Goal: Transaction & Acquisition: Book appointment/travel/reservation

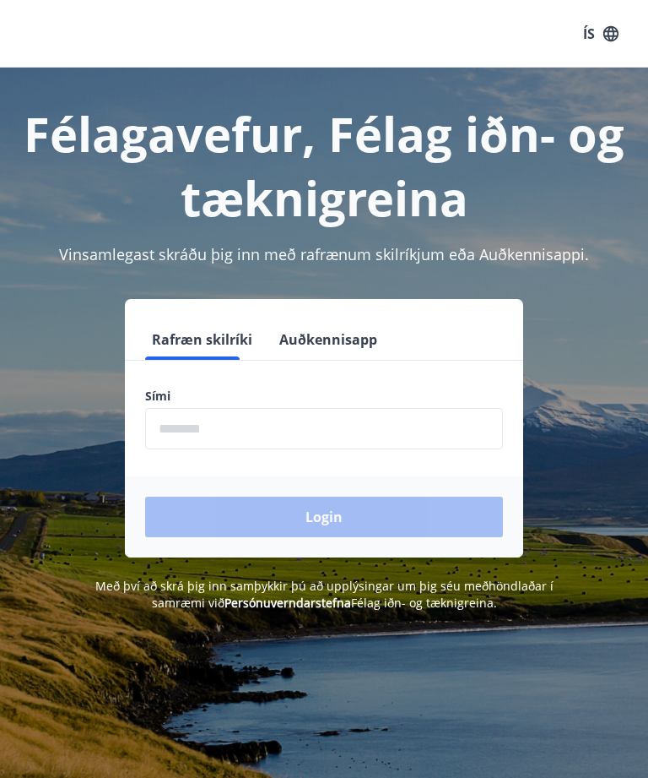
click at [627, 431] on div "Rafræn skilríki Auðkennisapp Sími ​ Login" at bounding box center [324, 428] width 608 height 258
click at [335, 429] on input "phone" at bounding box center [324, 428] width 358 height 41
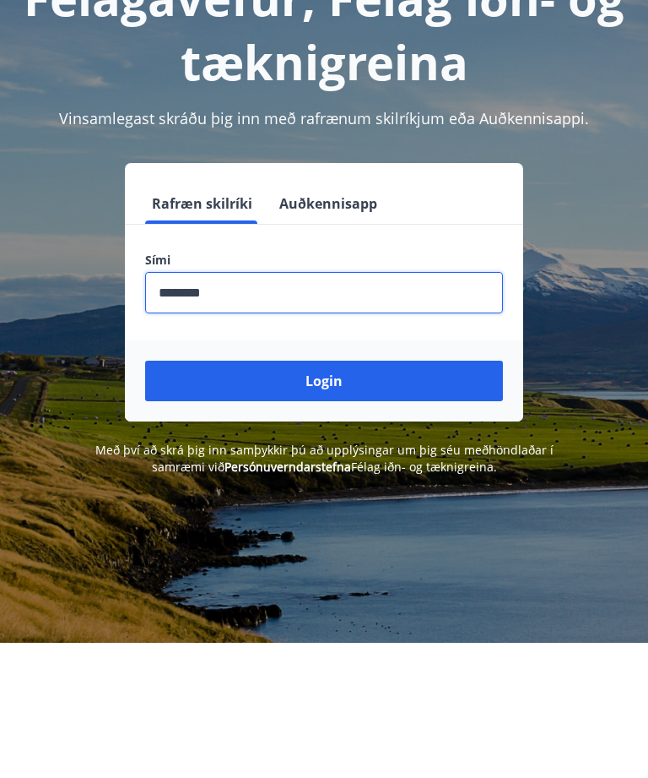
type input "********"
click at [393, 496] on button "Login" at bounding box center [324, 516] width 358 height 41
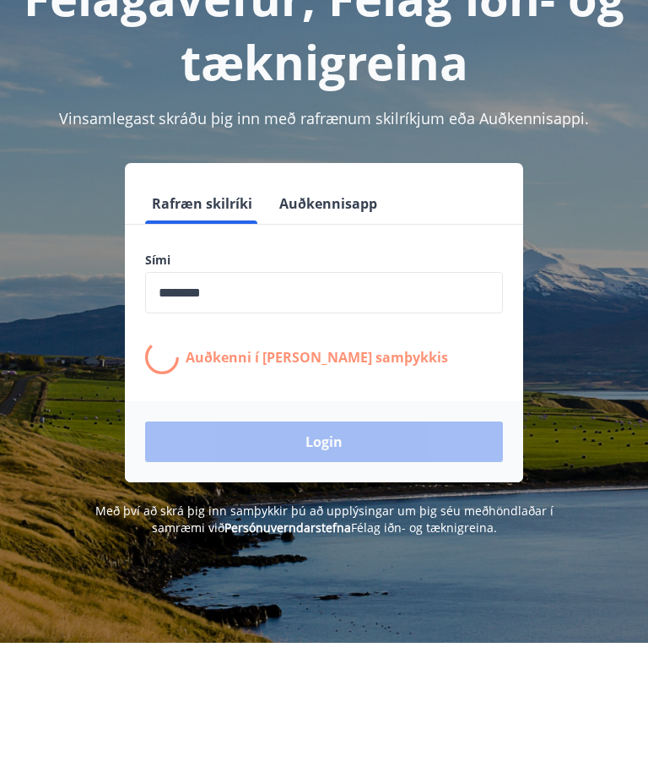
scroll to position [136, 0]
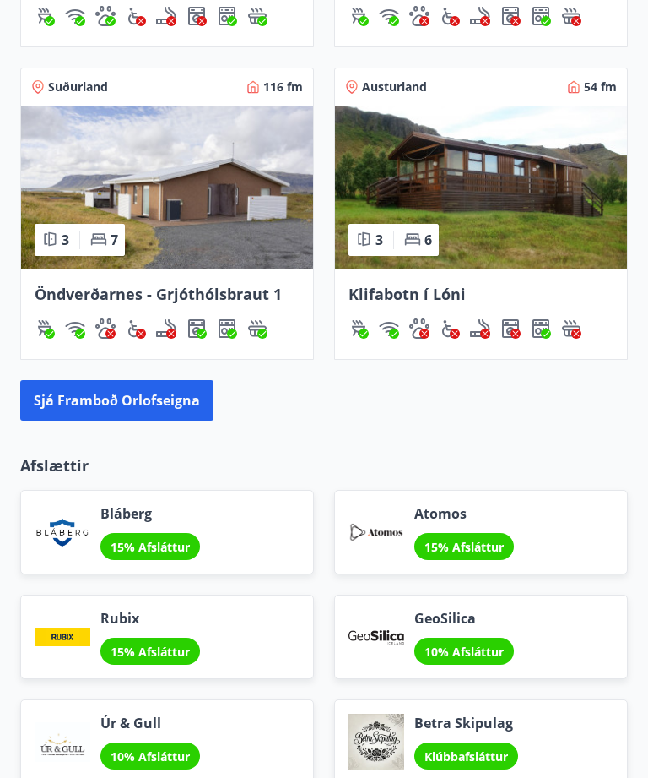
scroll to position [1711, 0]
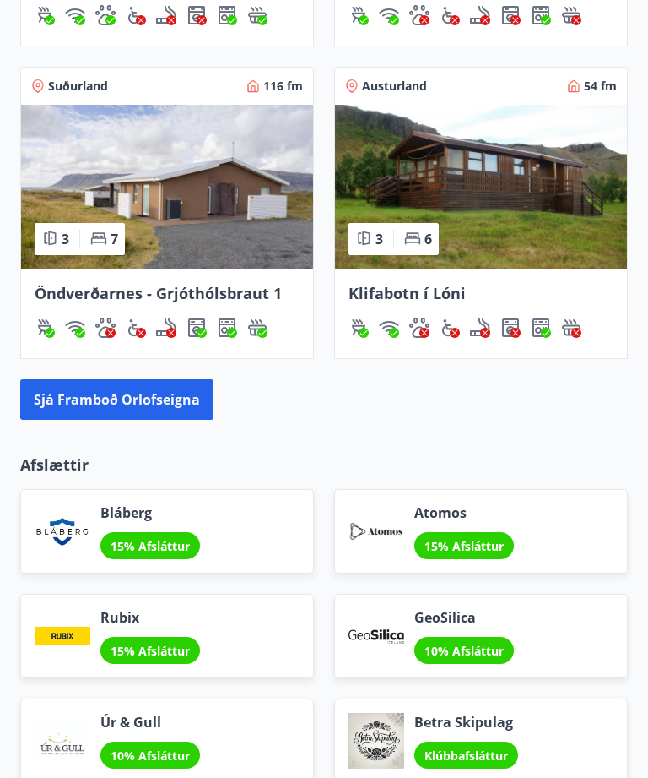
click at [127, 394] on button "Sjá framboð orlofseigna" at bounding box center [116, 399] width 193 height 41
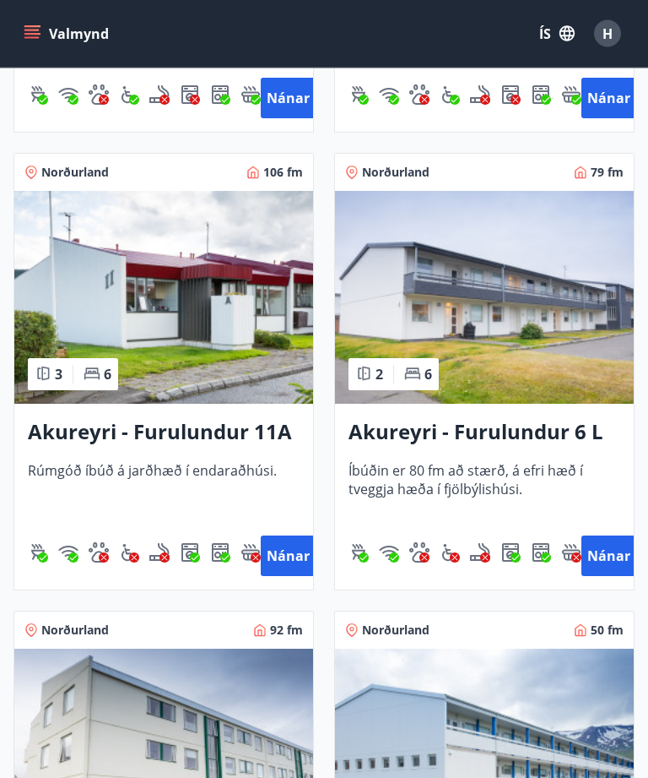
scroll to position [6211, 0]
click at [286, 556] on button "Nánar" at bounding box center [288, 555] width 54 height 41
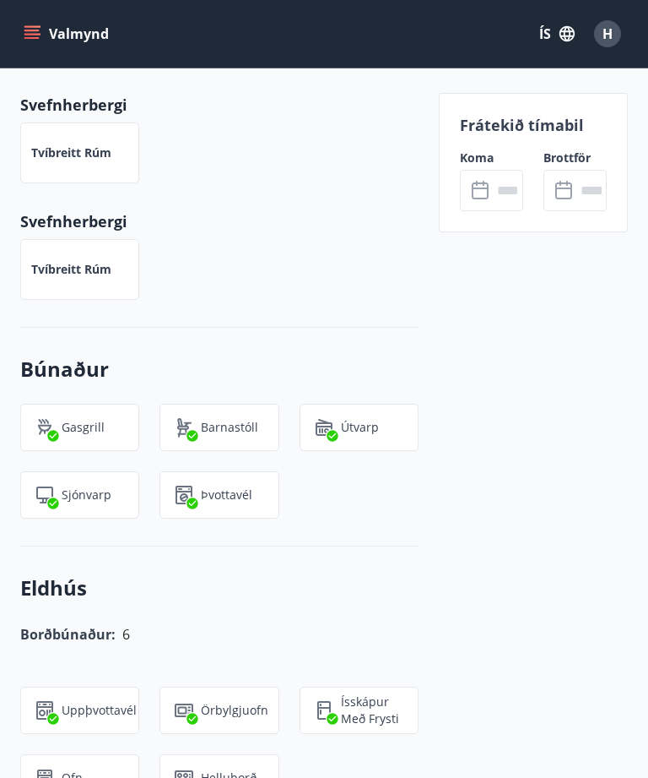
scroll to position [892, 0]
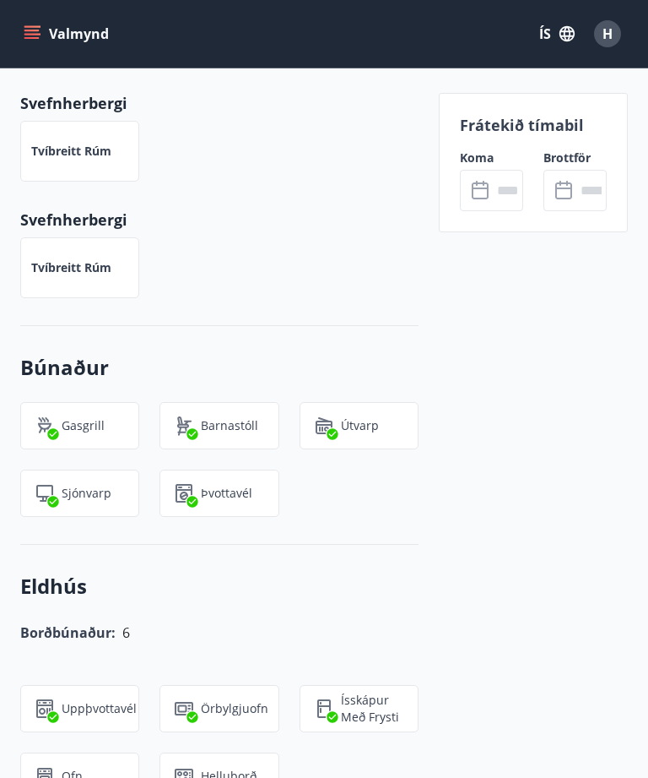
click at [496, 183] on input "text" at bounding box center [507, 190] width 31 height 41
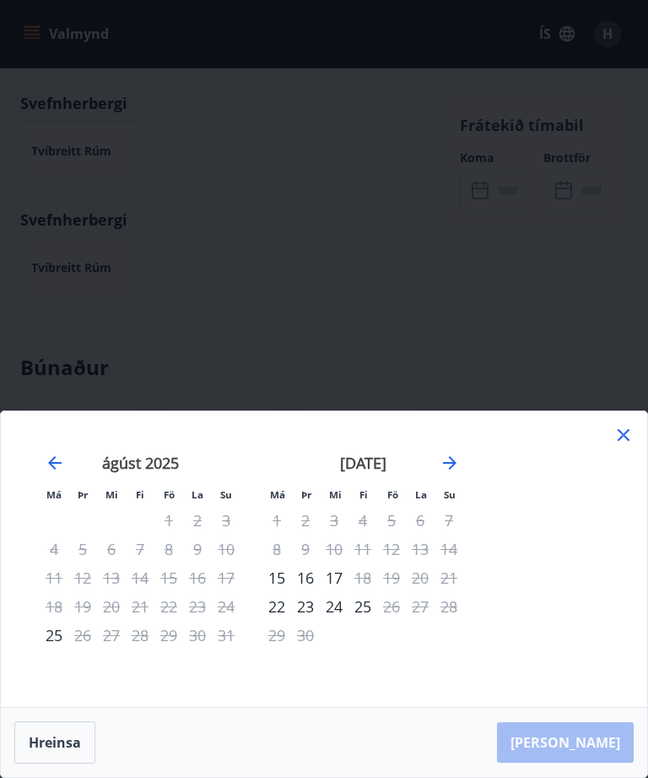
click at [44, 763] on button "Hreinsa" at bounding box center [54, 742] width 81 height 42
click at [632, 445] on icon at bounding box center [624, 435] width 20 height 20
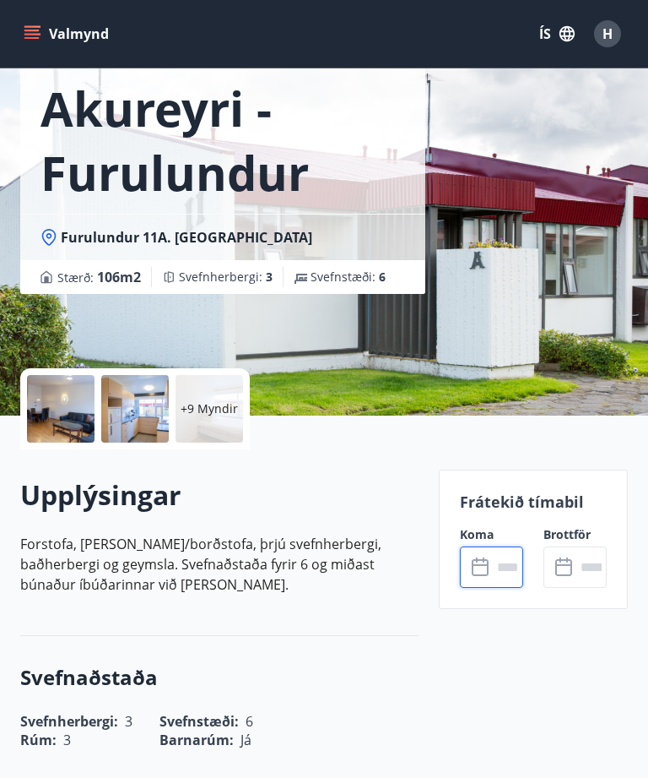
scroll to position [62, 0]
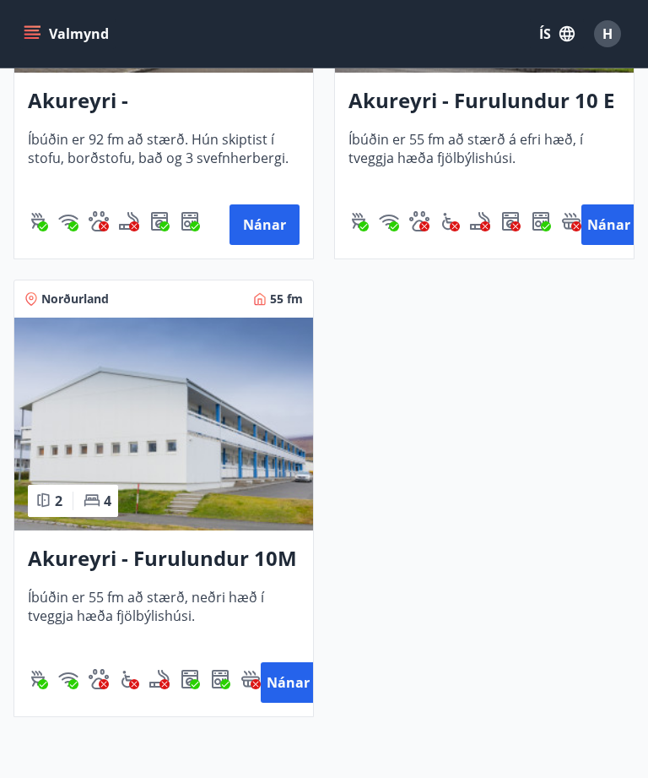
scroll to position [7004, 0]
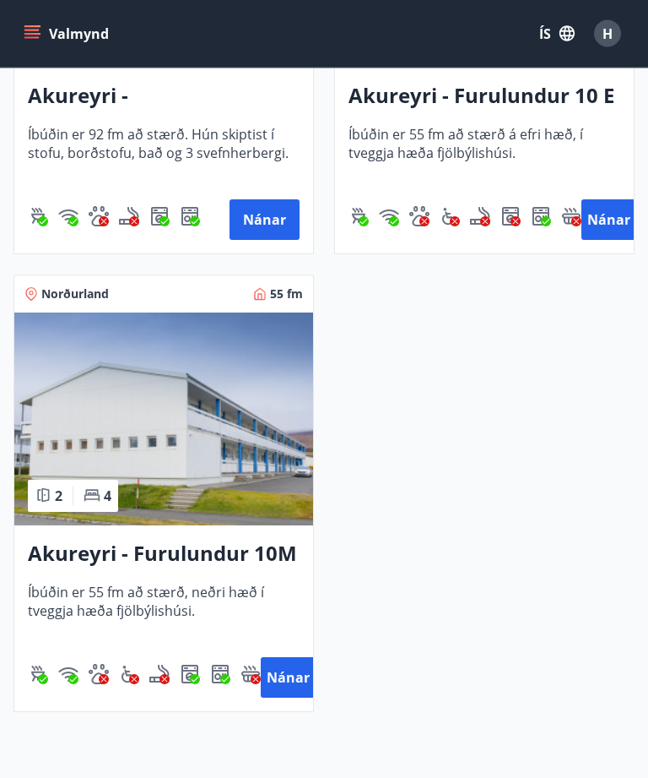
click at [292, 675] on button "Nánar" at bounding box center [288, 678] width 54 height 41
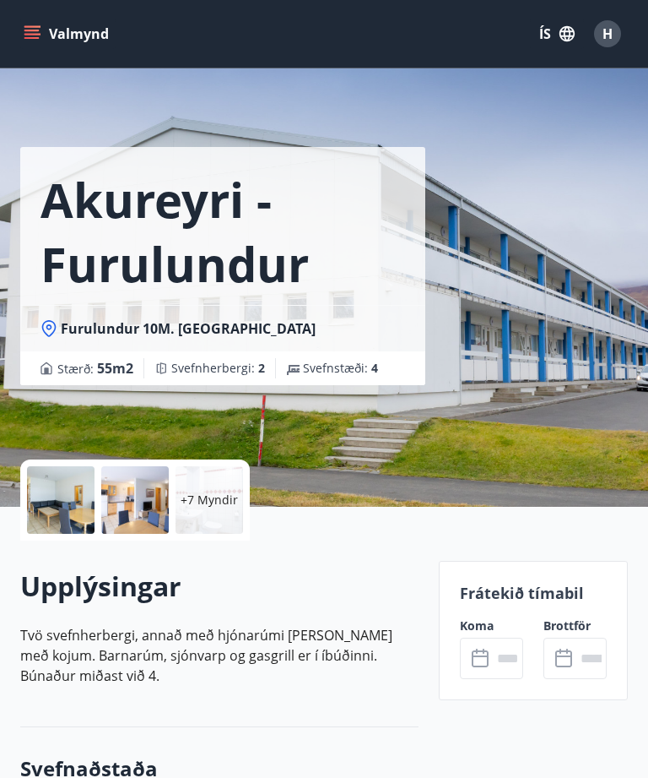
click at [494, 659] on input "text" at bounding box center [507, 657] width 31 height 41
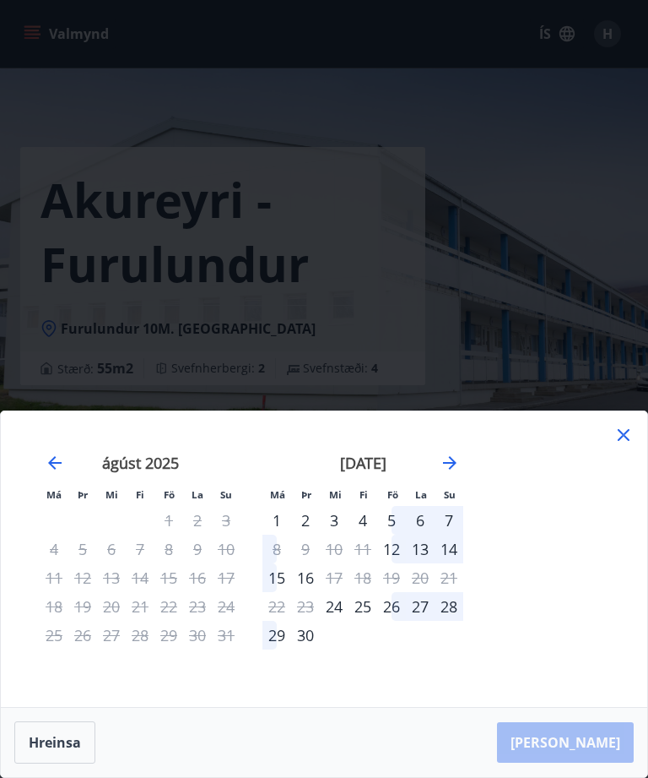
click at [629, 445] on icon at bounding box center [624, 435] width 20 height 20
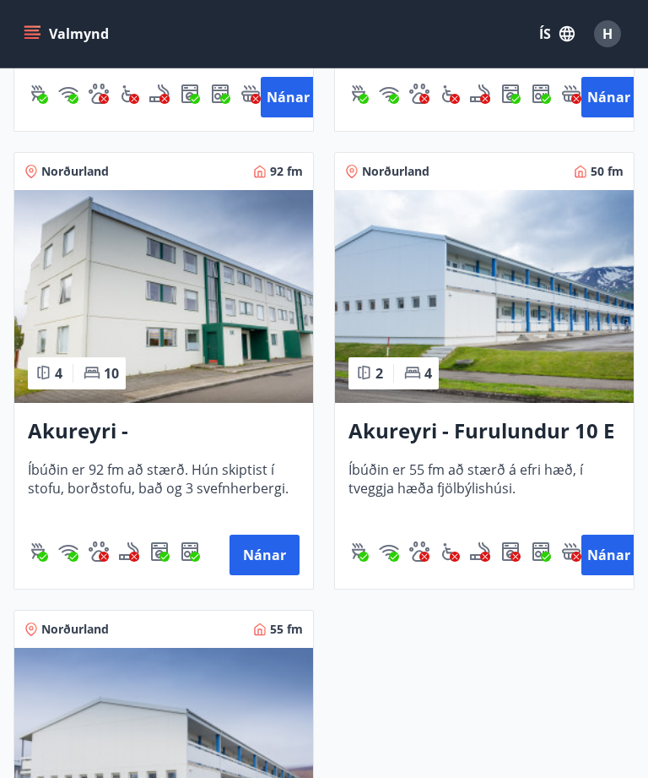
scroll to position [6678, 0]
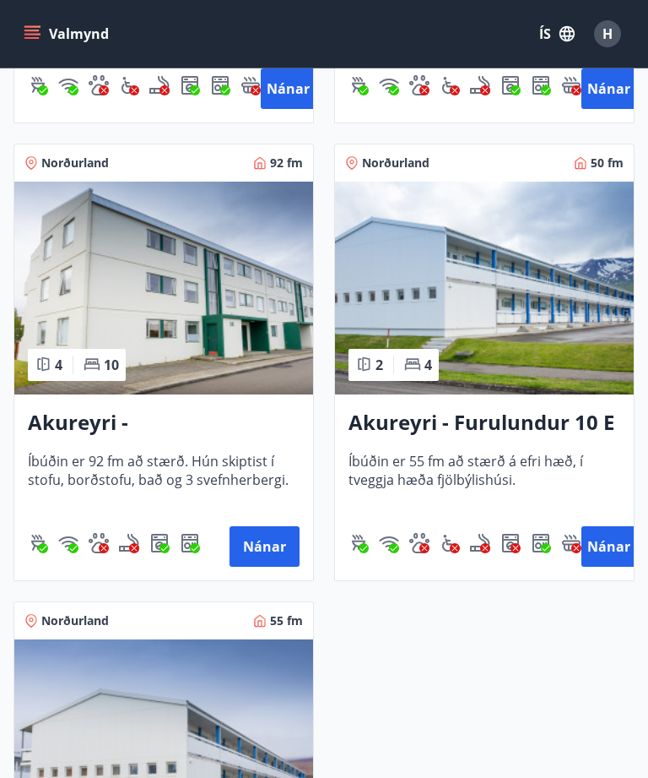
click at [610, 543] on button "Nánar" at bounding box center [609, 546] width 54 height 41
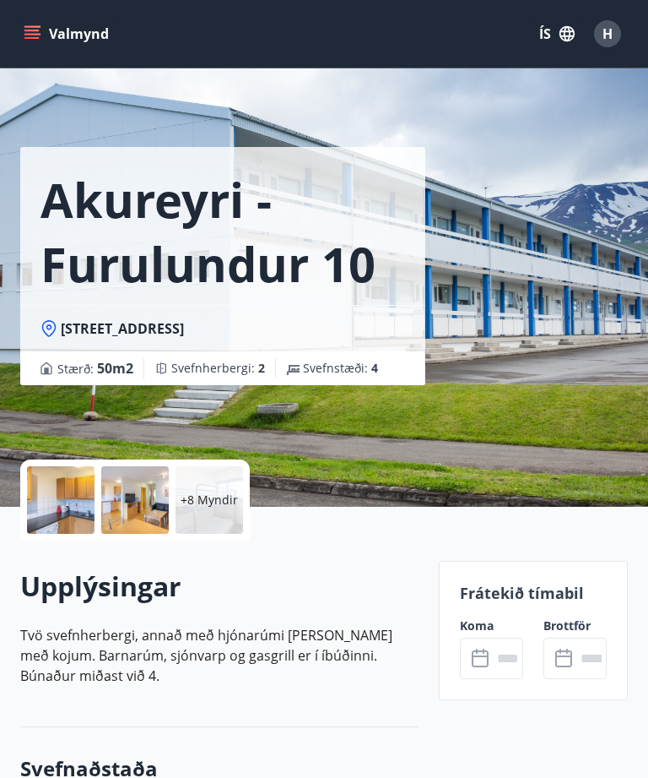
click at [494, 652] on input "text" at bounding box center [507, 657] width 31 height 41
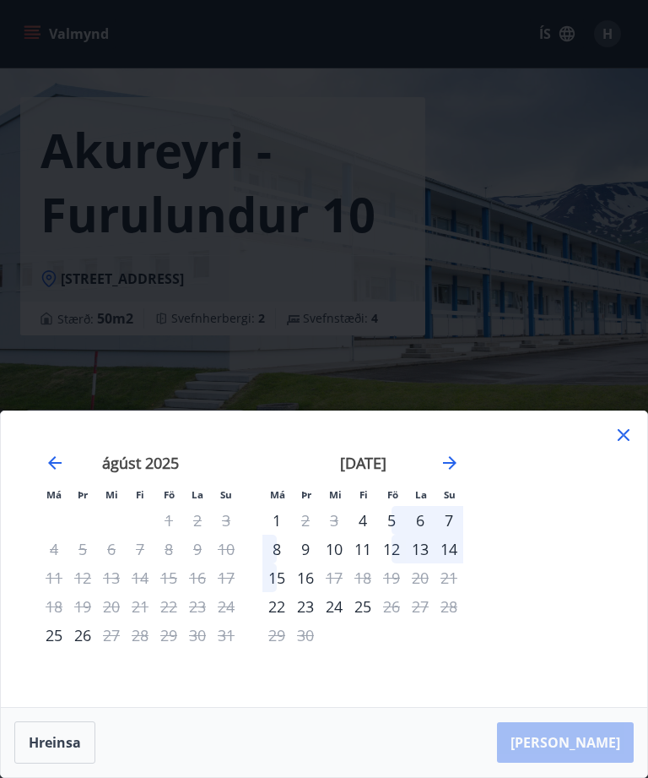
scroll to position [46, 0]
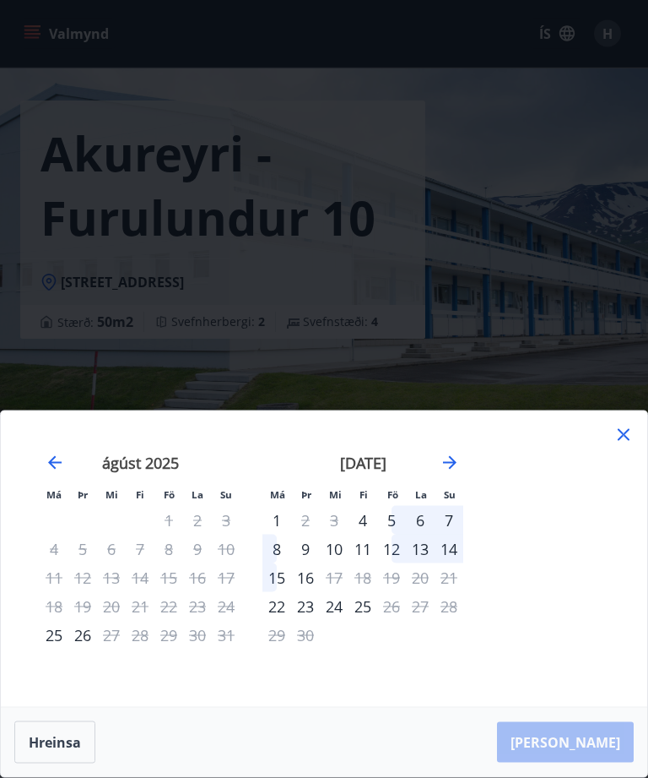
click at [278, 563] on div "8" at bounding box center [277, 548] width 29 height 29
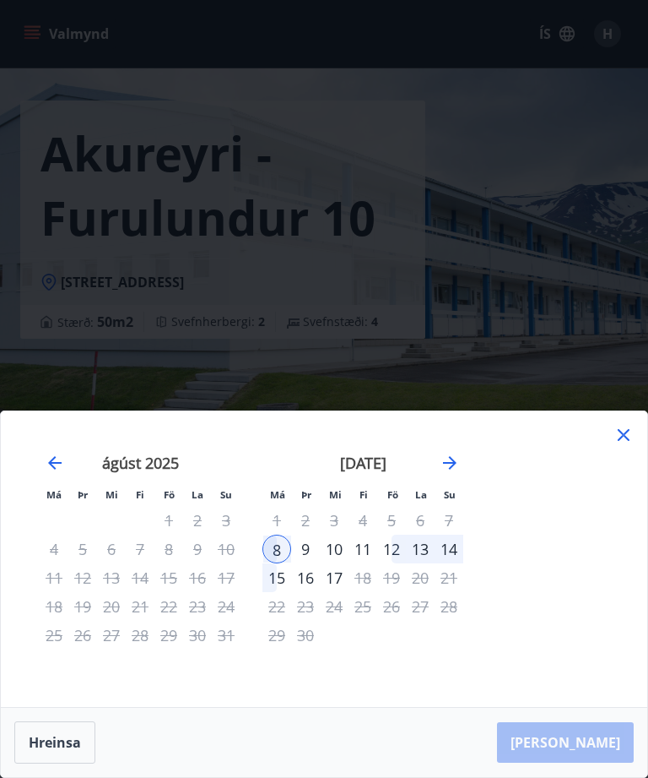
click at [309, 563] on div "9" at bounding box center [305, 548] width 29 height 29
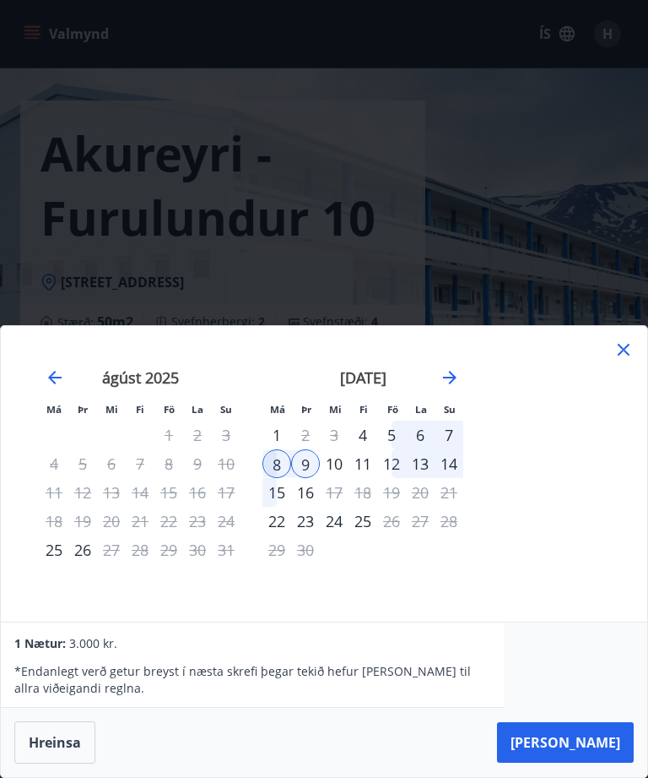
click at [334, 478] on div "10" at bounding box center [334, 463] width 29 height 29
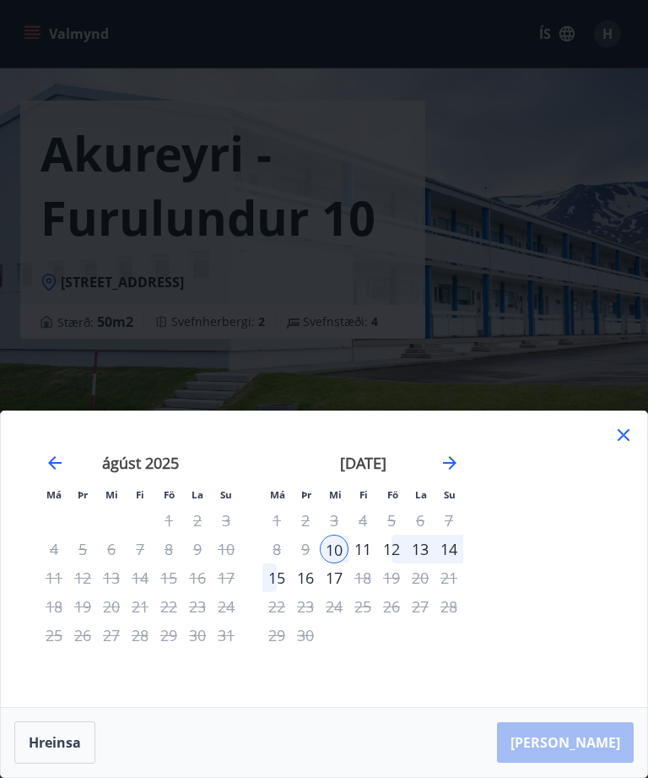
click at [367, 563] on div "11" at bounding box center [363, 548] width 29 height 29
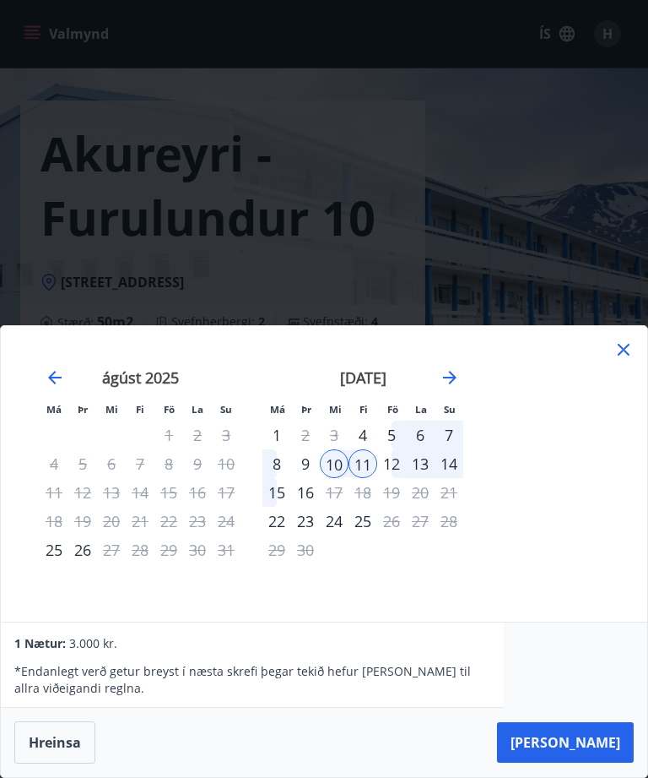
click at [393, 478] on div "12" at bounding box center [391, 463] width 29 height 29
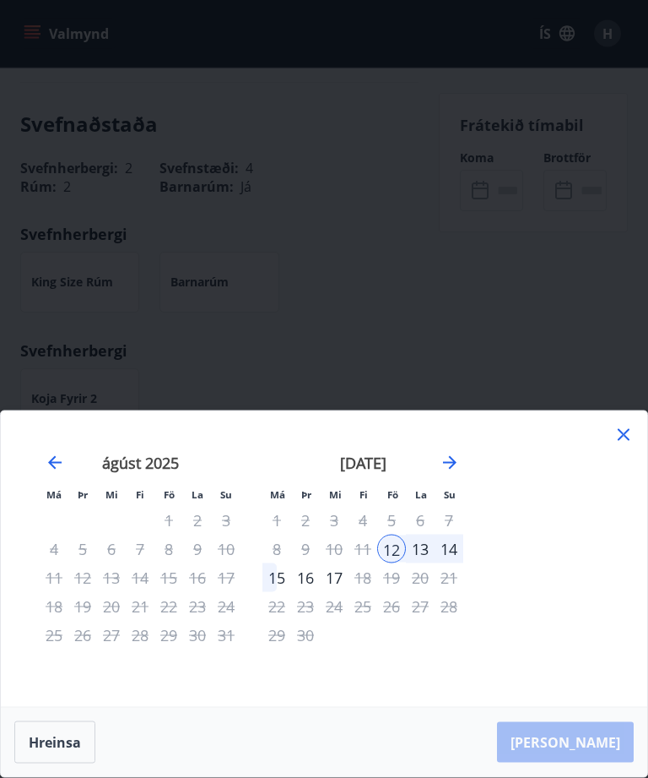
scroll to position [644, 0]
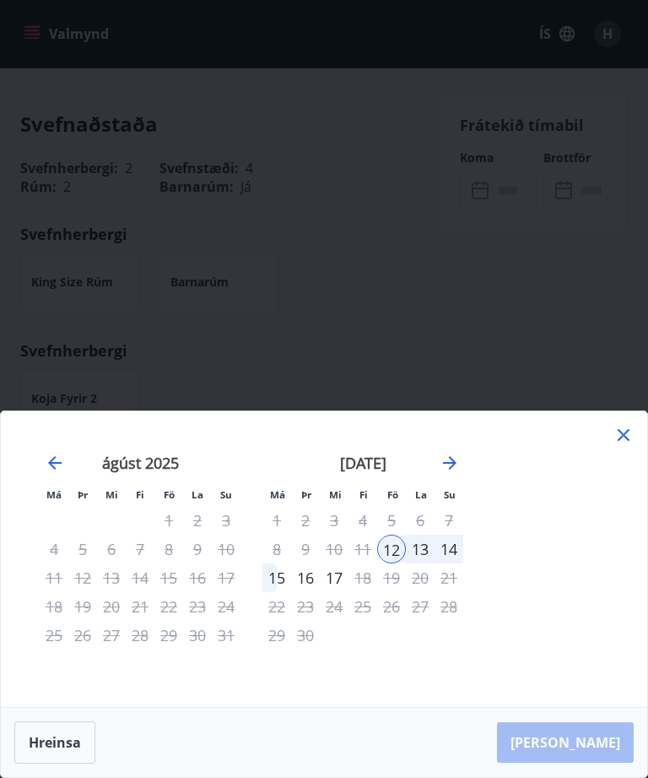
click at [630, 445] on icon at bounding box center [624, 435] width 20 height 20
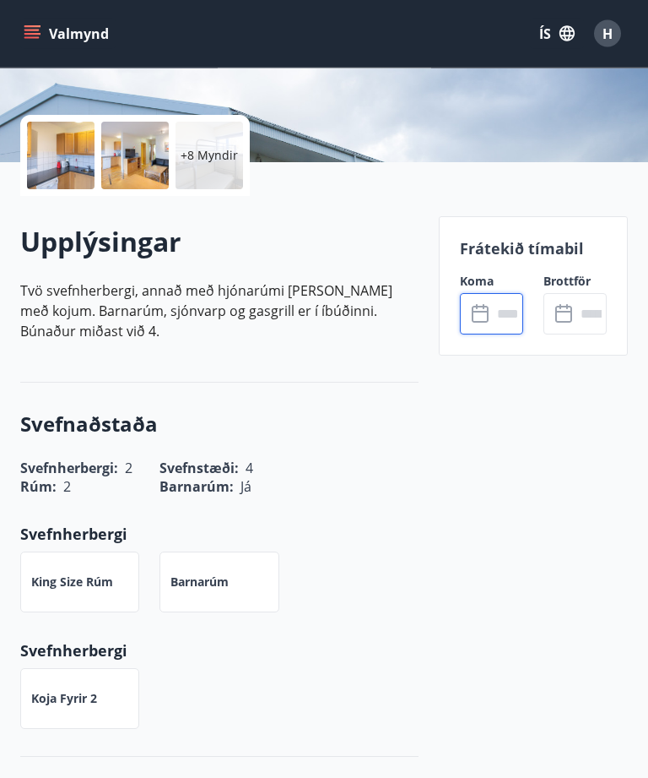
scroll to position [344, 0]
click at [495, 304] on input "text" at bounding box center [507, 313] width 31 height 41
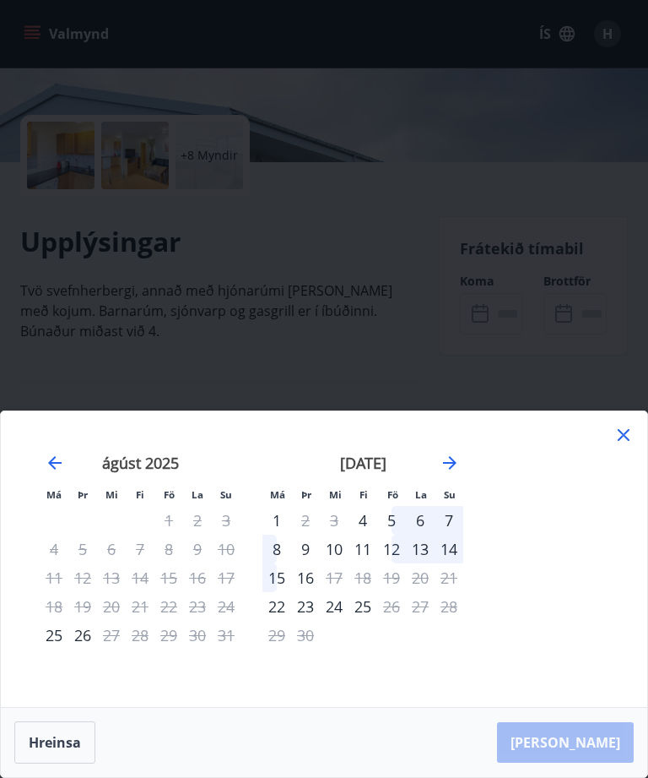
click at [287, 563] on div "8" at bounding box center [277, 548] width 29 height 29
click at [396, 563] on div "12" at bounding box center [391, 548] width 29 height 29
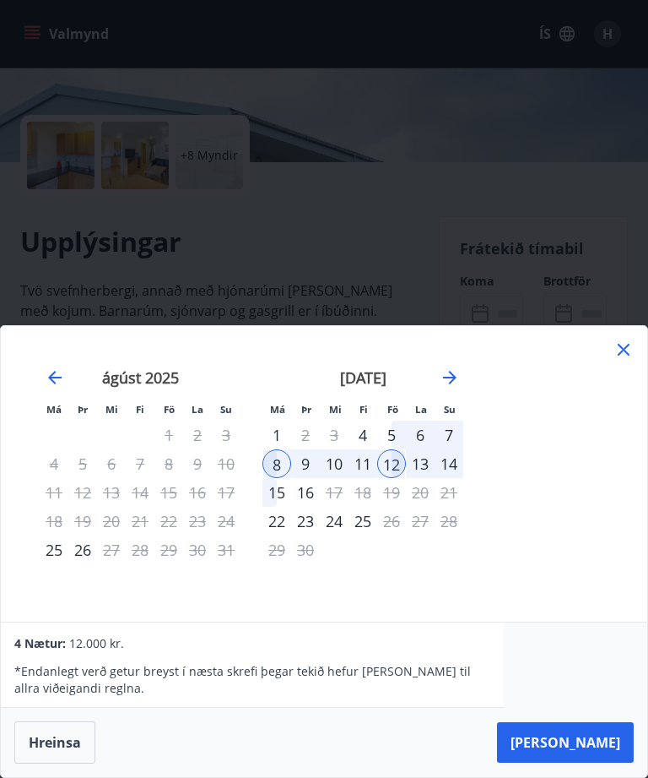
click at [313, 478] on div "9" at bounding box center [305, 463] width 29 height 29
click at [339, 478] on div "10" at bounding box center [334, 463] width 29 height 29
click at [361, 478] on div "11" at bounding box center [363, 463] width 29 height 29
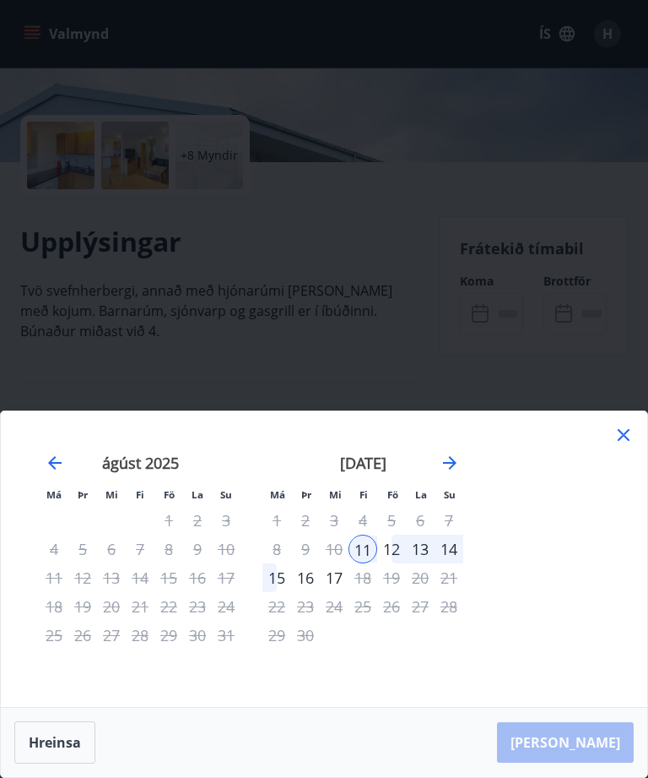
click at [394, 563] on div "12" at bounding box center [391, 548] width 29 height 29
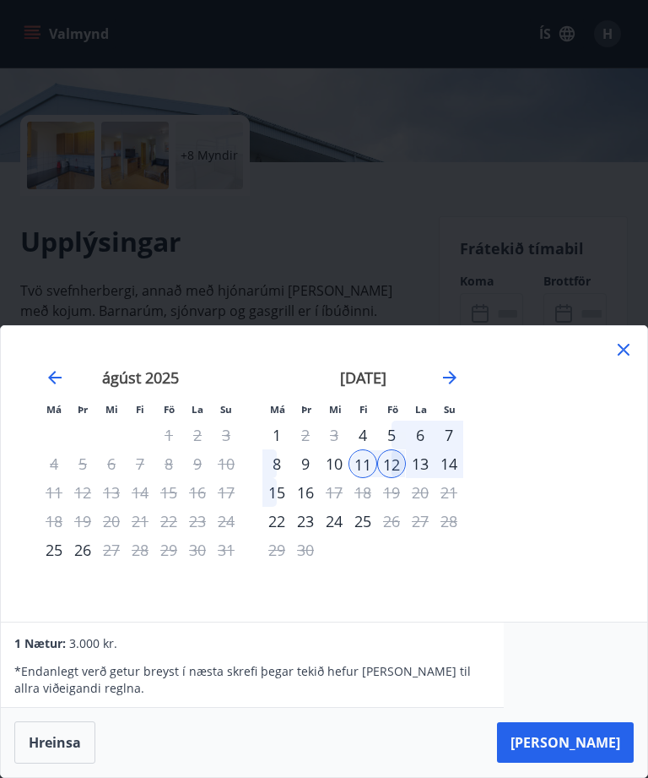
click at [393, 478] on div "12" at bounding box center [391, 463] width 29 height 29
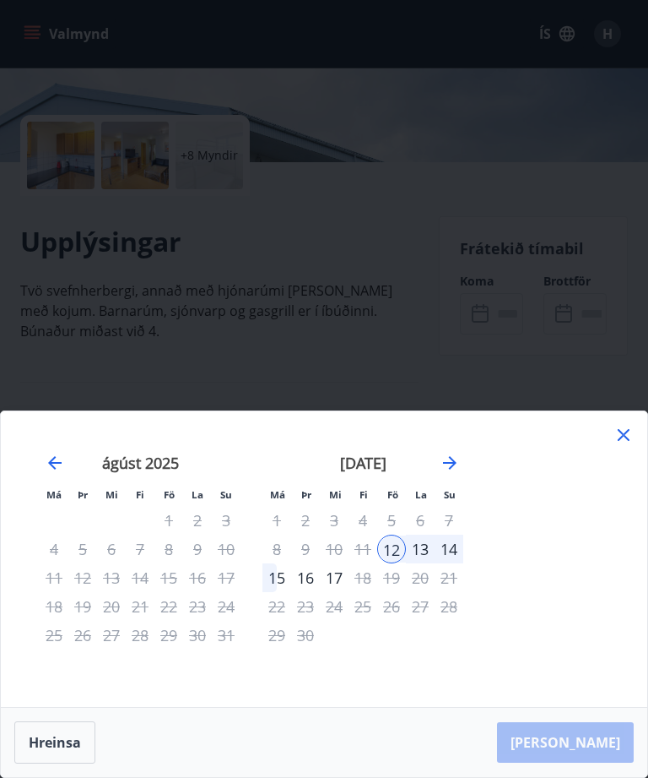
click at [396, 563] on div "12" at bounding box center [391, 548] width 29 height 29
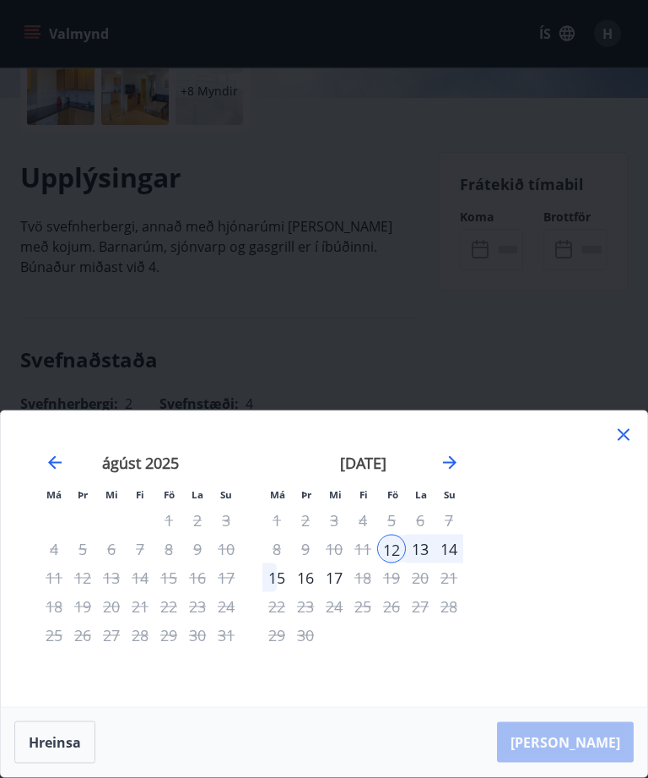
scroll to position [415, 0]
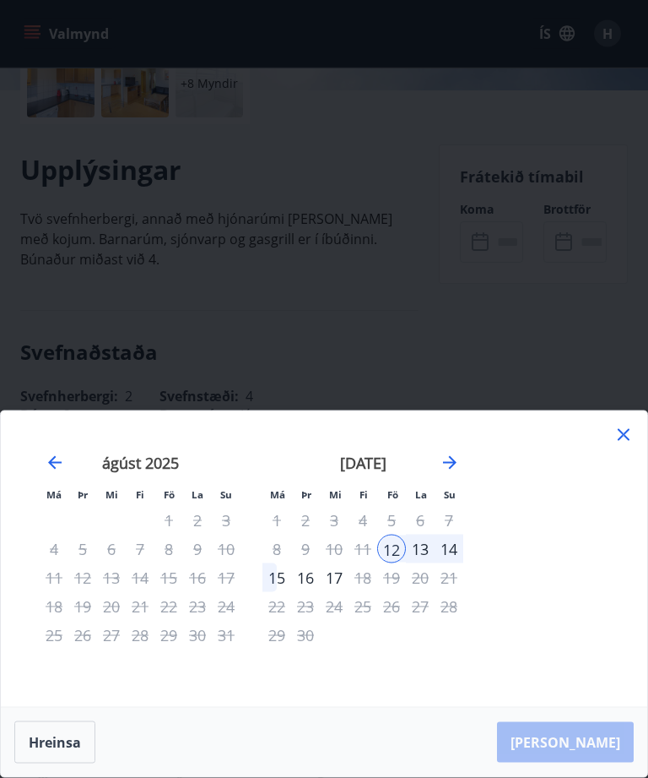
click at [596, 777] on div "[PERSON_NAME]" at bounding box center [324, 742] width 647 height 69
click at [363, 563] on div "11" at bounding box center [363, 548] width 29 height 29
click at [361, 563] on div "11" at bounding box center [363, 548] width 29 height 29
click at [342, 563] on div "10" at bounding box center [334, 548] width 29 height 29
click at [628, 445] on icon at bounding box center [624, 435] width 20 height 20
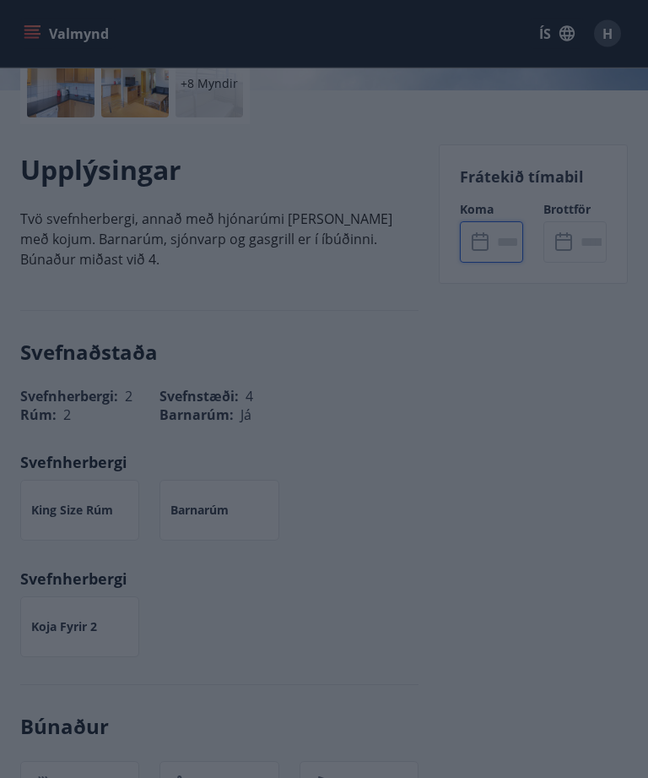
scroll to position [416, 0]
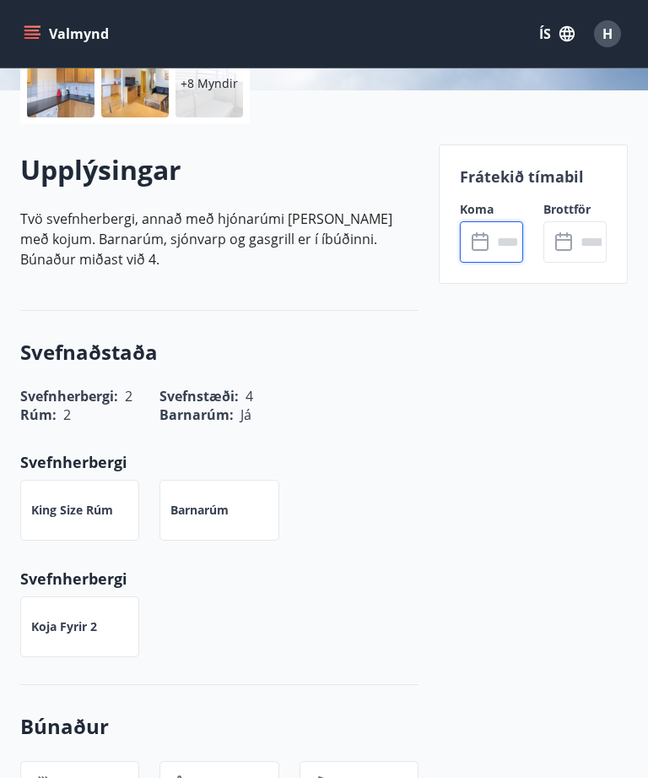
click at [492, 240] on input "text" at bounding box center [507, 241] width 31 height 41
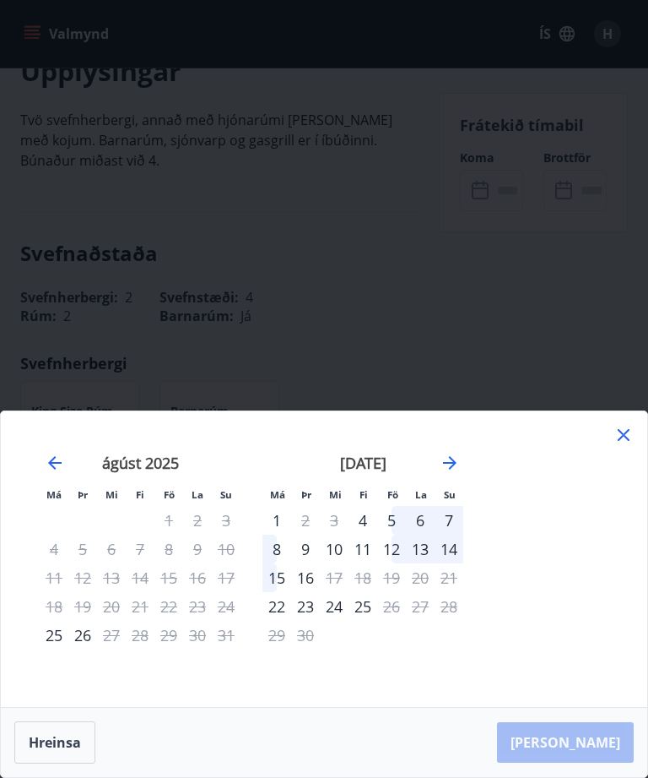
scroll to position [517, 0]
click at [456, 473] on icon "Move forward to switch to the next month." at bounding box center [450, 463] width 20 height 20
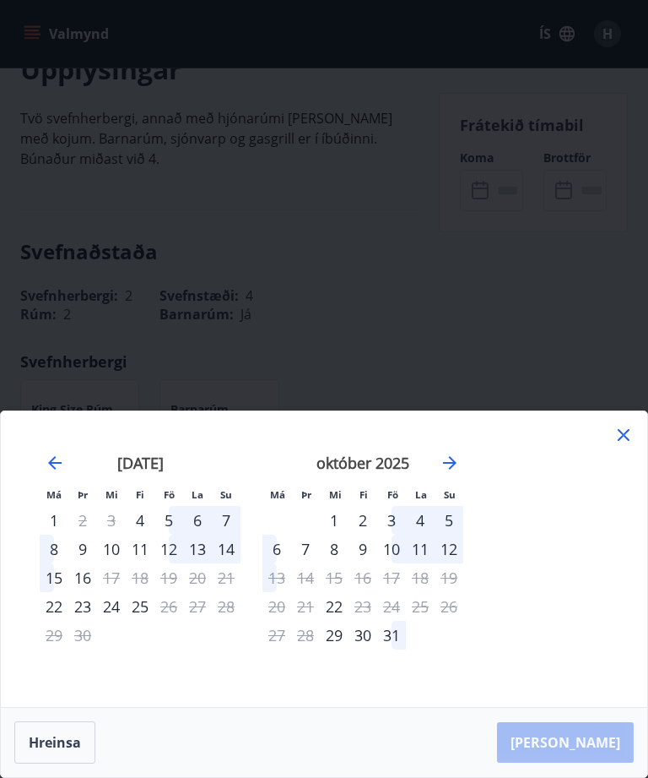
click at [57, 563] on div "8" at bounding box center [54, 548] width 29 height 29
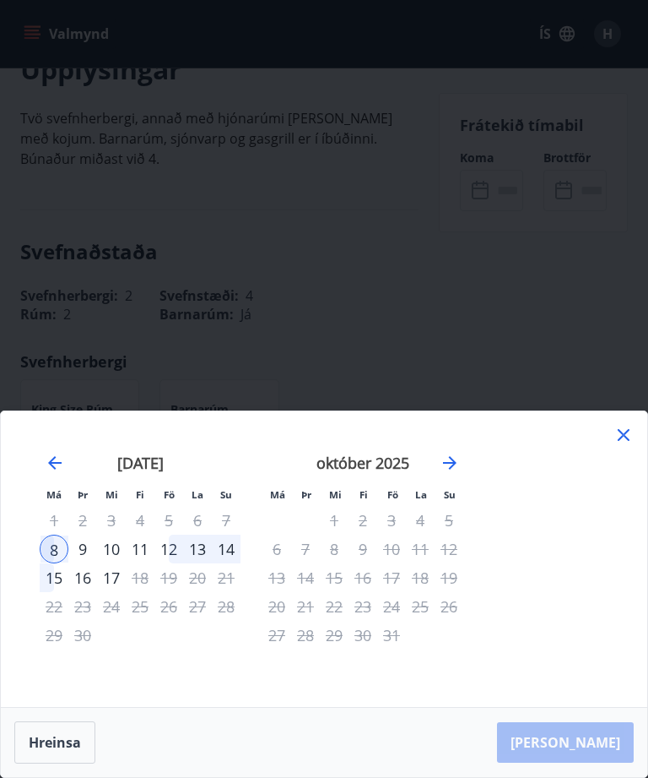
click at [88, 563] on div "9" at bounding box center [82, 548] width 29 height 29
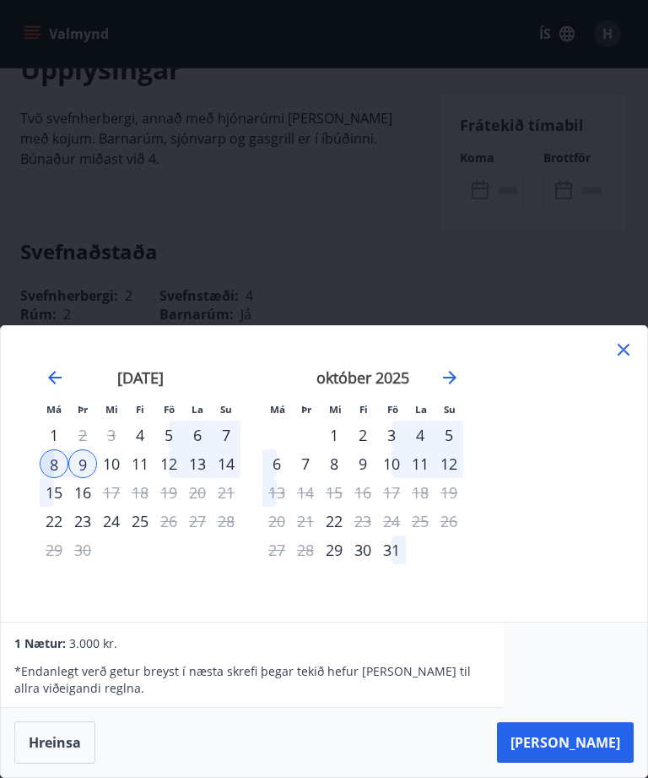
click at [114, 478] on div "10" at bounding box center [111, 463] width 29 height 29
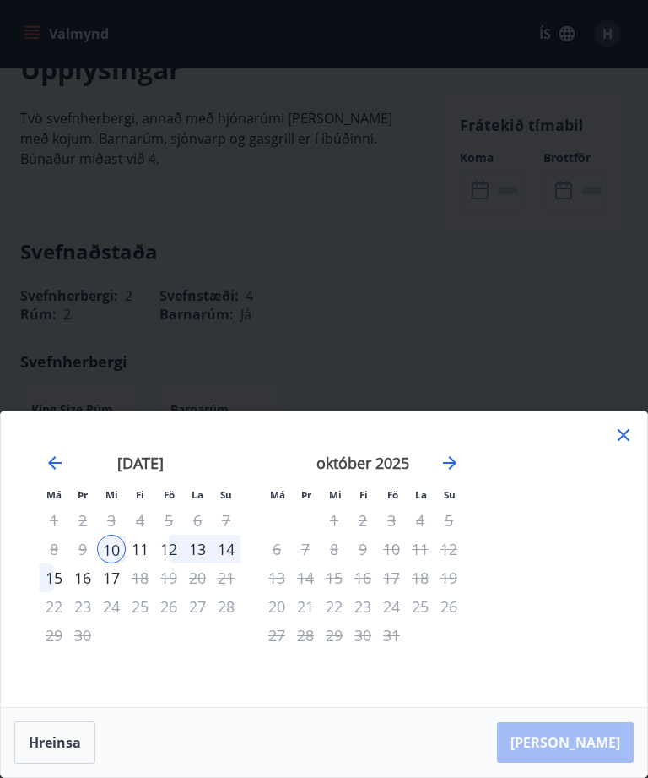
click at [52, 473] on icon "Move backward to switch to the previous month." at bounding box center [55, 463] width 20 height 20
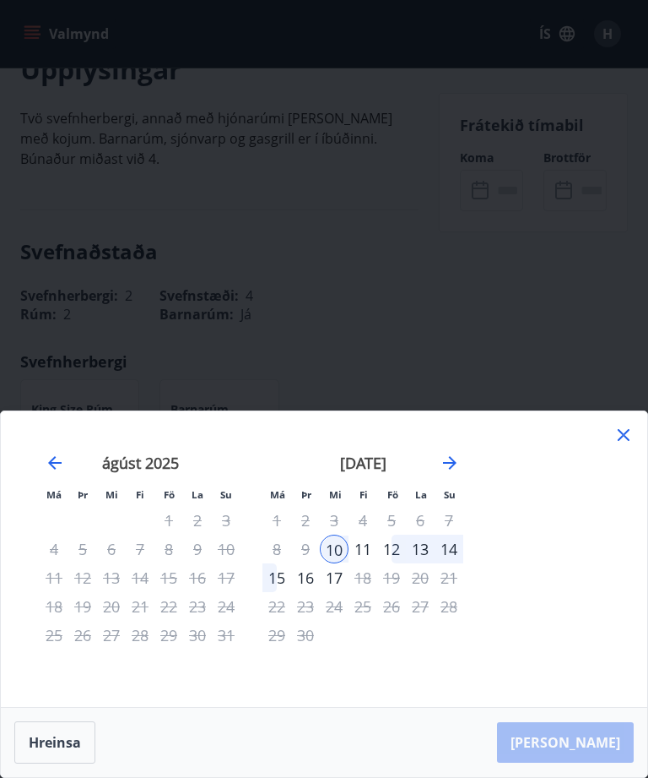
click at [457, 473] on icon "Move forward to switch to the next month." at bounding box center [450, 463] width 20 height 20
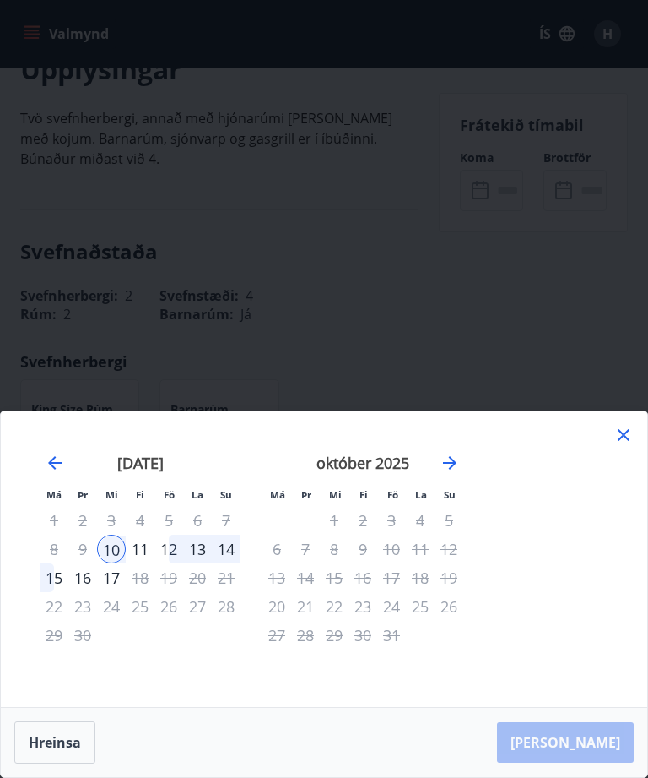
click at [627, 445] on icon at bounding box center [624, 435] width 20 height 20
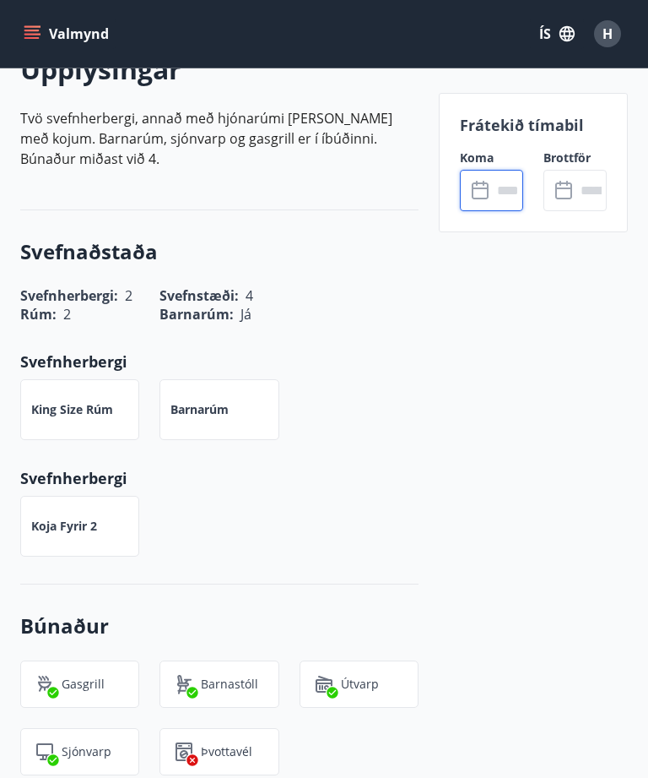
click at [488, 193] on icon at bounding box center [480, 190] width 17 height 17
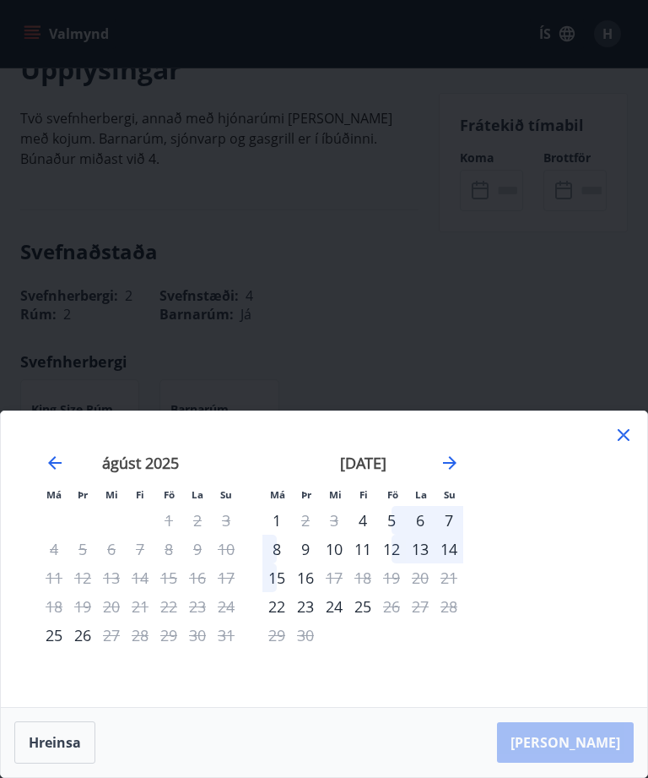
click at [279, 563] on div "8" at bounding box center [277, 548] width 29 height 29
click at [277, 563] on div "8" at bounding box center [277, 548] width 29 height 29
click at [281, 563] on div "8" at bounding box center [277, 548] width 29 height 29
click at [451, 473] on icon "Move forward to switch to the next month." at bounding box center [450, 463] width 20 height 20
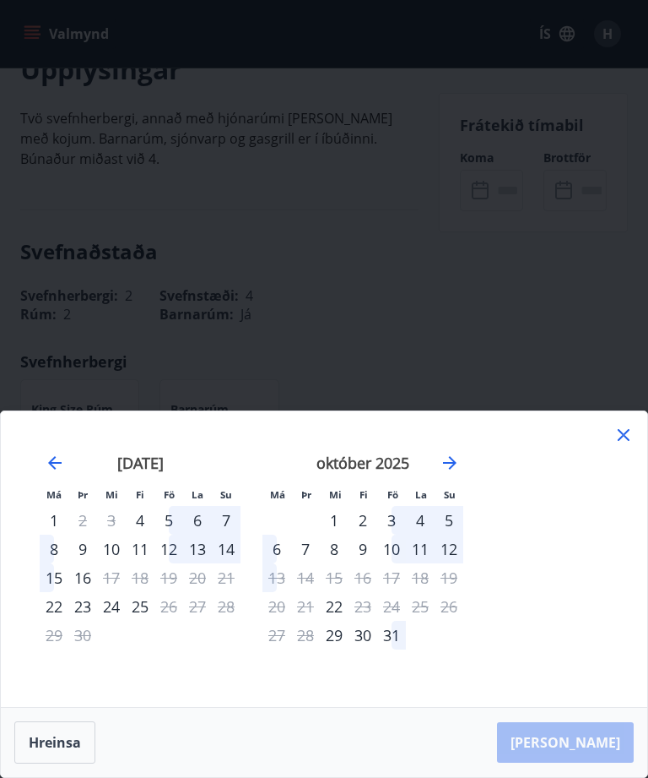
click at [467, 512] on div "[DATE] 1 2 3 4 5 6 7 8 9 10 11 12 13 14 15 16 17 18 19 20 21 22 23 24 25 26 27 …" at bounding box center [363, 569] width 223 height 277
click at [55, 563] on div "8" at bounding box center [54, 548] width 29 height 29
click at [57, 563] on div "8" at bounding box center [54, 548] width 29 height 29
click at [83, 563] on div "9" at bounding box center [82, 548] width 29 height 29
click at [45, 473] on icon "Move backward to switch to the previous month." at bounding box center [55, 463] width 20 height 20
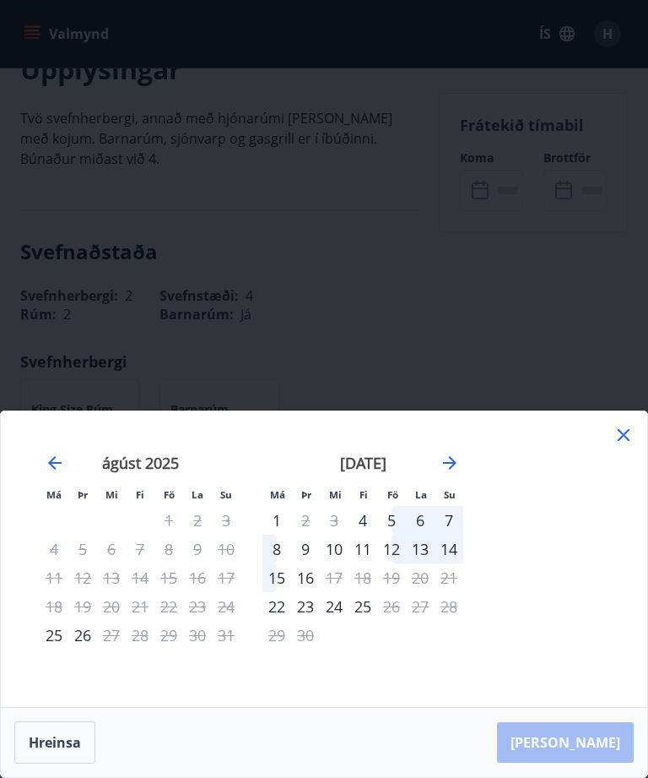
click at [621, 445] on icon at bounding box center [624, 435] width 20 height 20
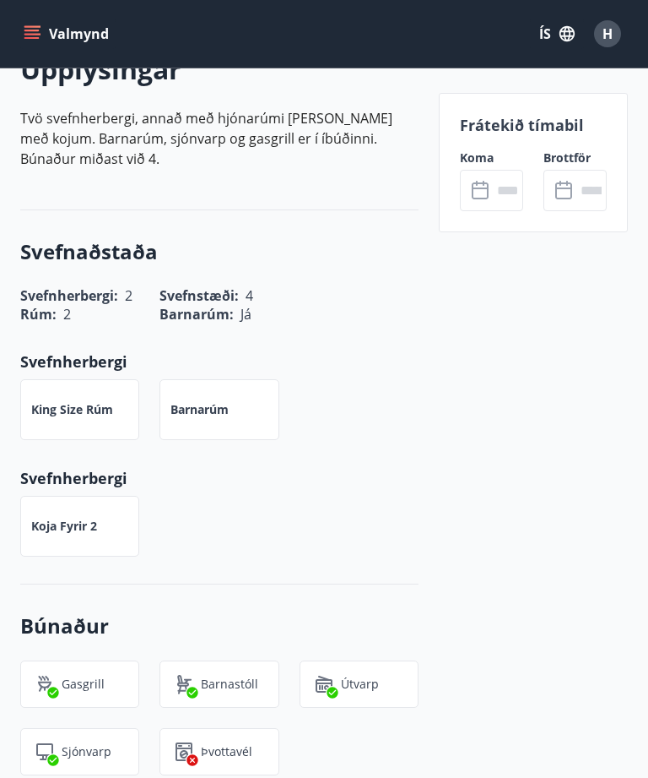
click at [494, 193] on input "text" at bounding box center [507, 190] width 31 height 41
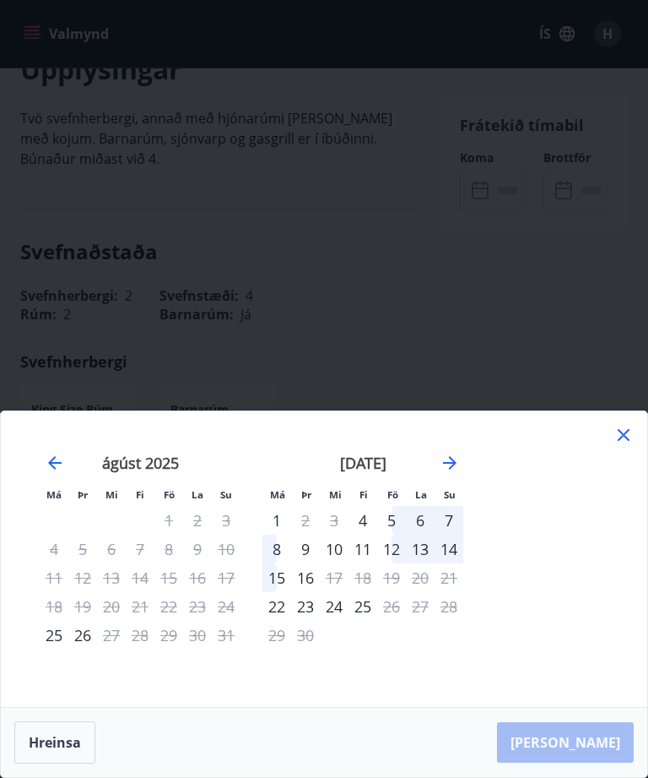
click at [282, 563] on div "8" at bounding box center [277, 548] width 29 height 29
click at [398, 563] on div "12" at bounding box center [391, 548] width 29 height 29
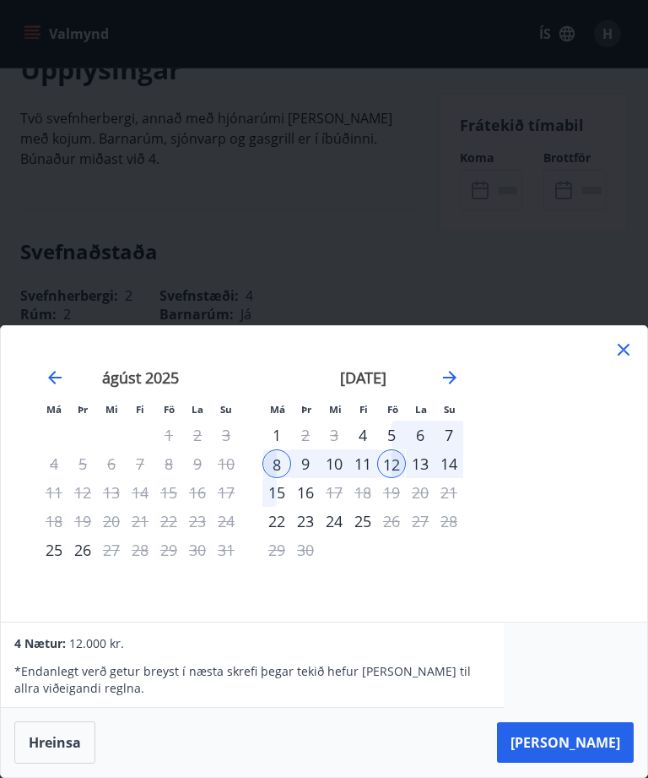
click at [602, 762] on button "[PERSON_NAME]" at bounding box center [565, 742] width 137 height 41
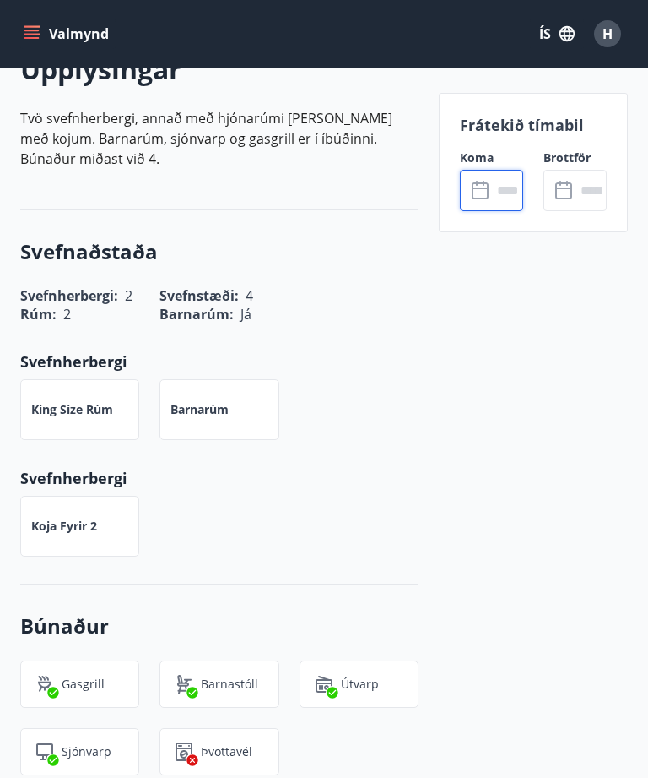
type input "******"
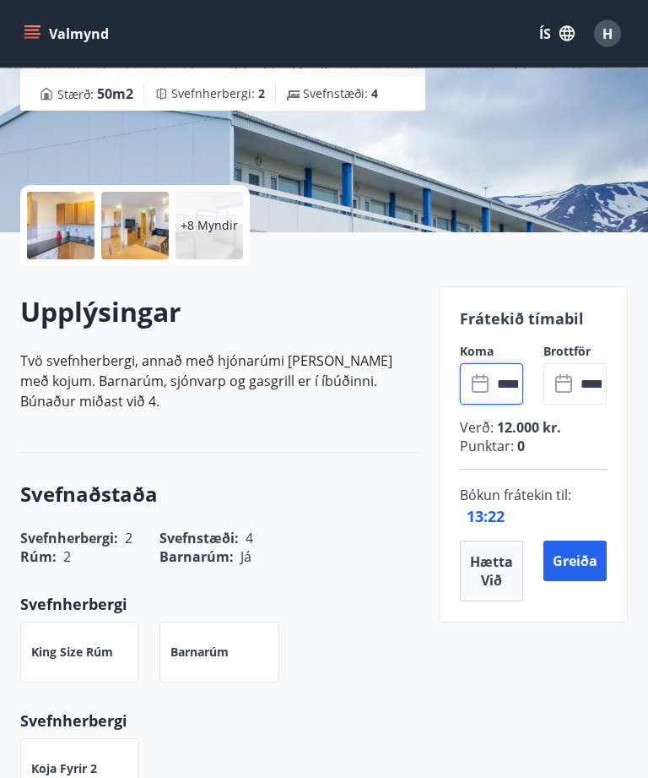
scroll to position [275, 0]
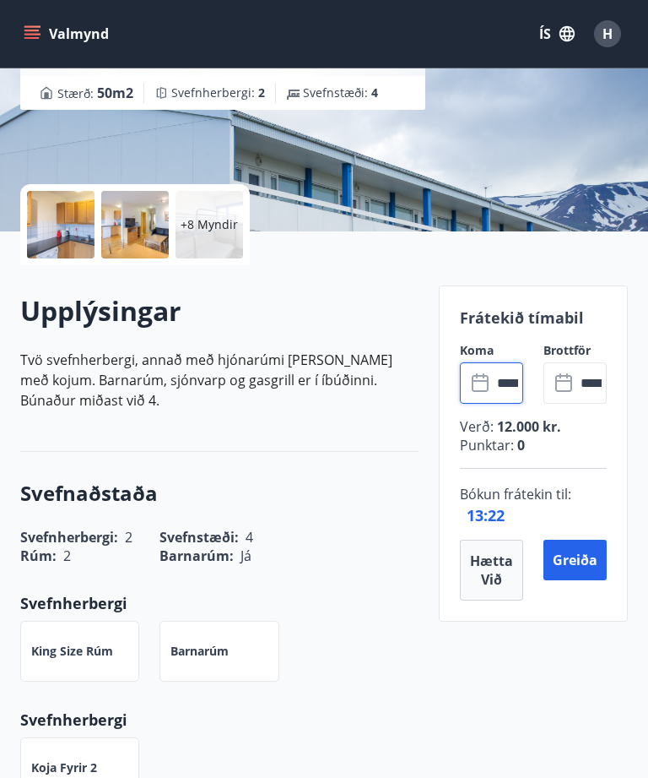
click at [492, 576] on button "Hætta við" at bounding box center [491, 570] width 63 height 61
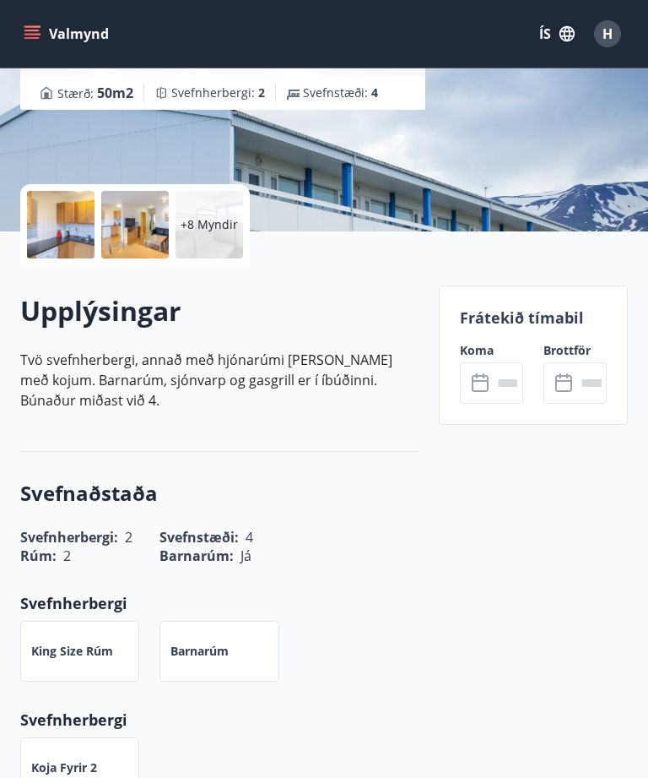
click at [494, 377] on input "text" at bounding box center [507, 382] width 31 height 41
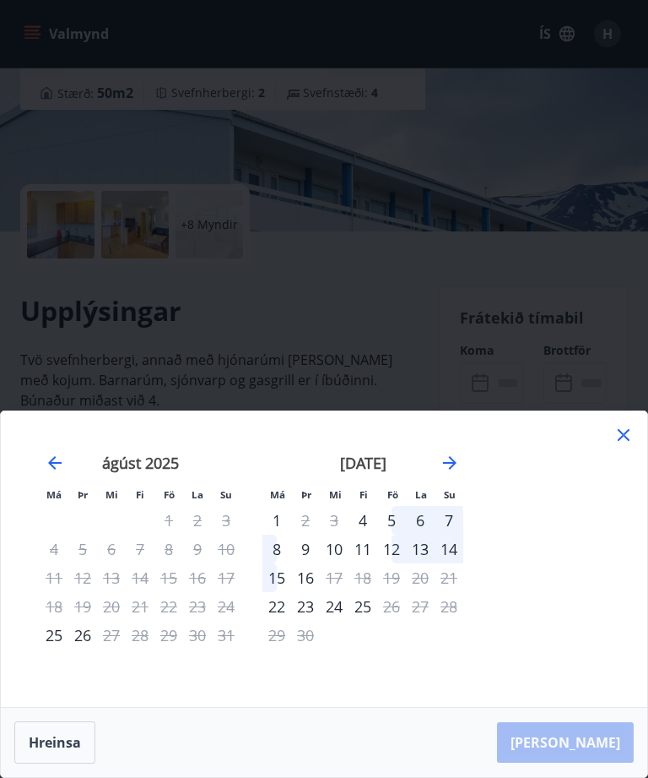
click at [456, 534] on div "7" at bounding box center [449, 520] width 29 height 29
click at [453, 534] on div "7" at bounding box center [449, 520] width 29 height 29
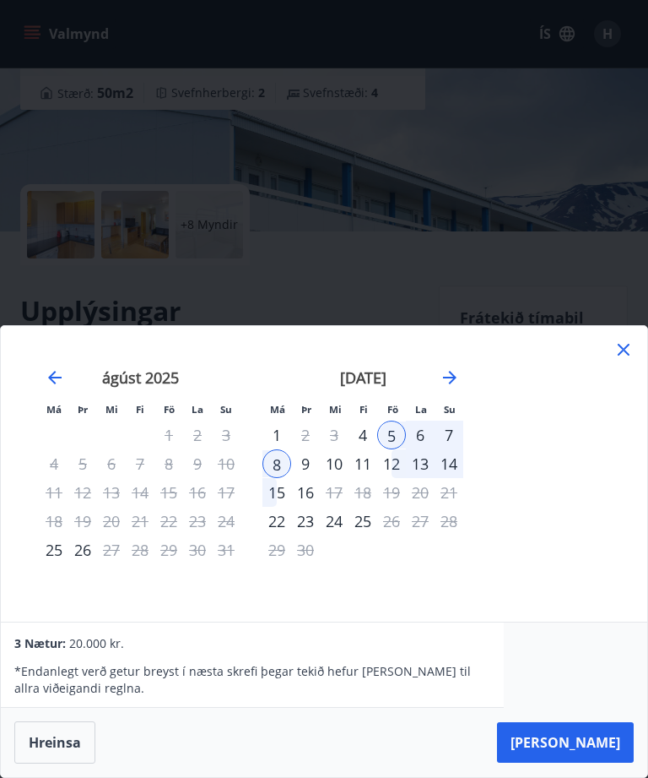
click at [620, 360] on icon at bounding box center [624, 349] width 20 height 20
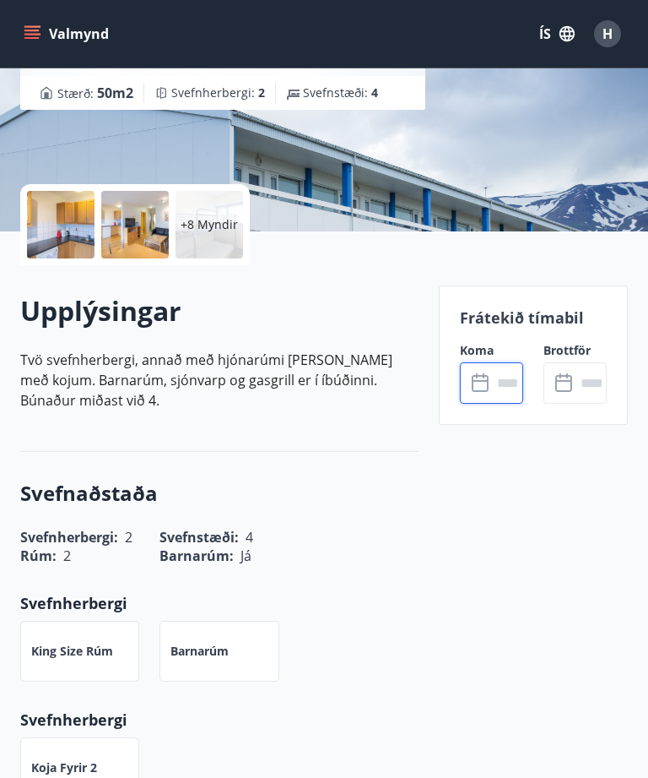
click at [494, 378] on input "text" at bounding box center [507, 382] width 31 height 41
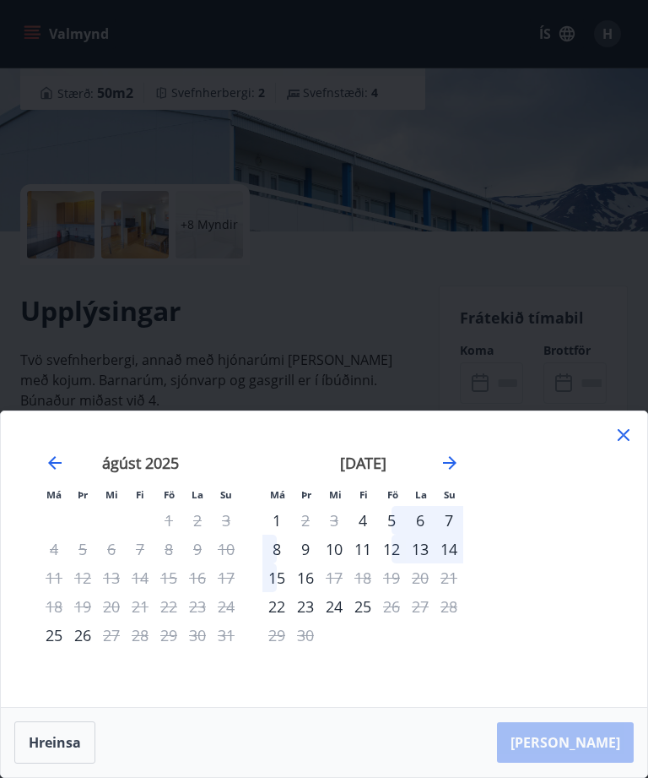
click at [455, 534] on div "7" at bounding box center [449, 520] width 29 height 29
click at [632, 445] on icon at bounding box center [624, 435] width 20 height 20
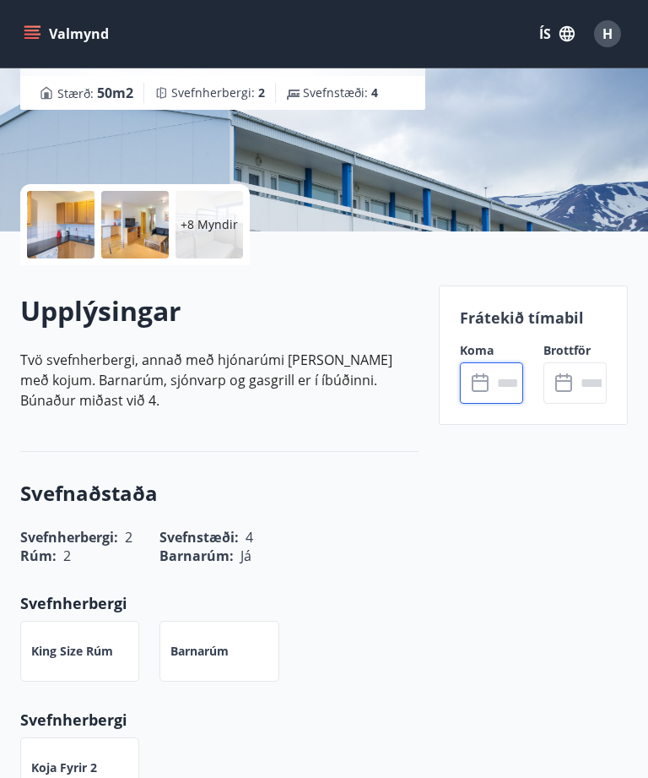
click at [494, 380] on input "text" at bounding box center [507, 382] width 31 height 41
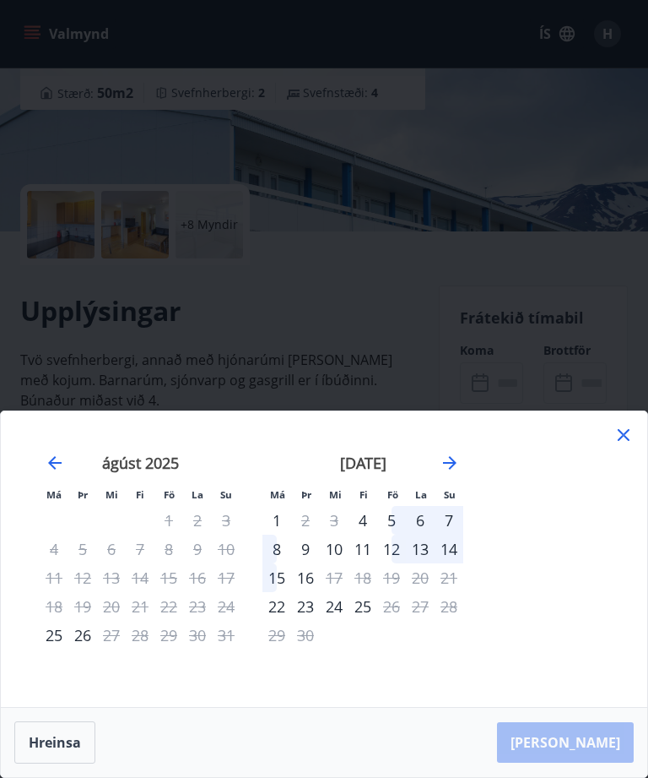
click at [283, 563] on div "8" at bounding box center [277, 548] width 29 height 29
click at [398, 563] on div "12" at bounding box center [391, 548] width 29 height 29
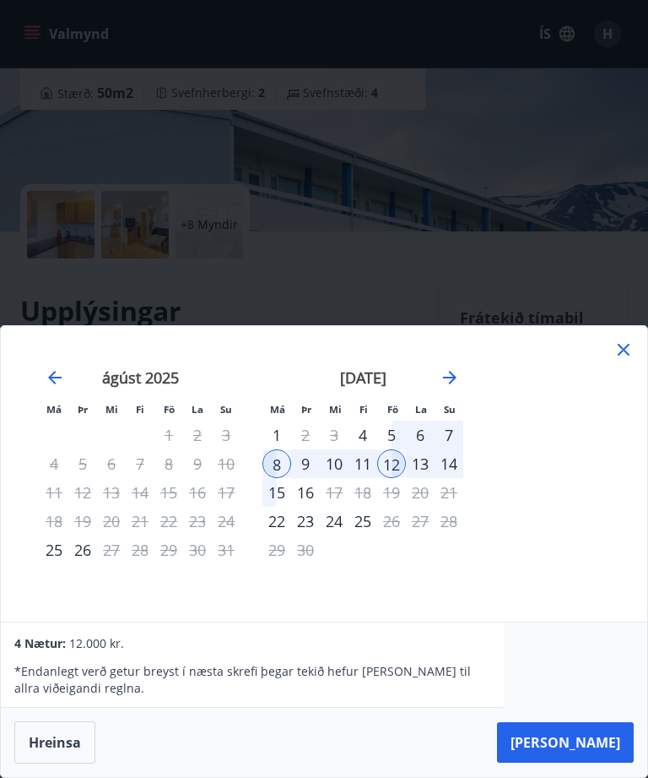
click at [621, 355] on icon at bounding box center [624, 350] width 12 height 12
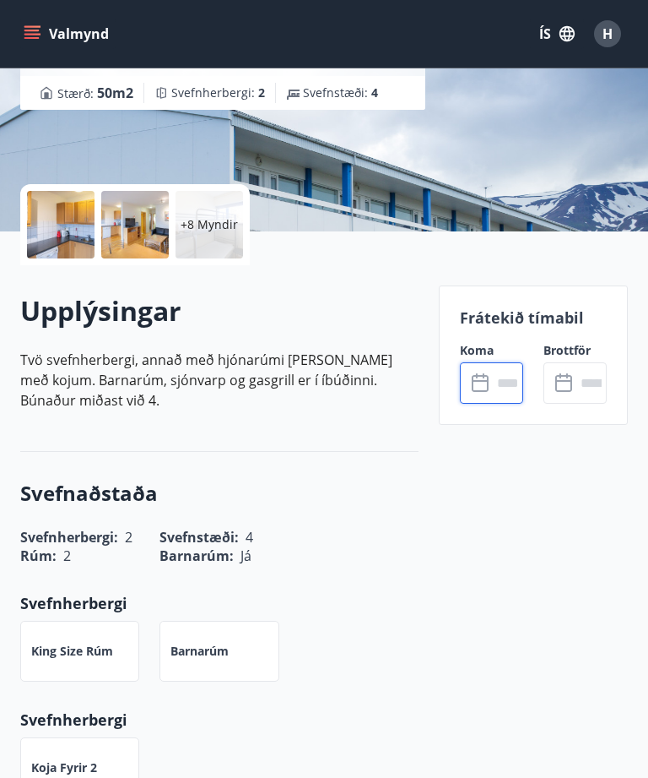
click at [492, 372] on input "text" at bounding box center [507, 382] width 31 height 41
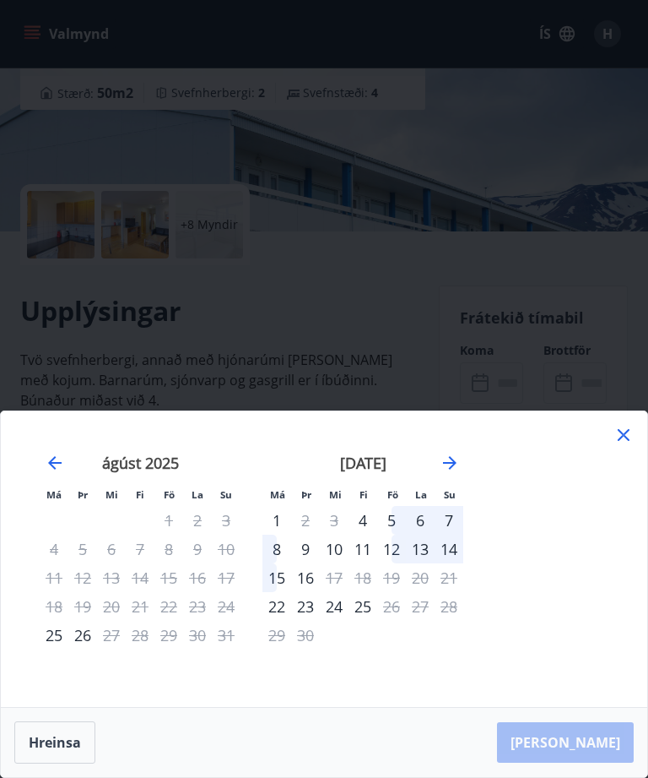
click at [400, 534] on div "5" at bounding box center [391, 520] width 29 height 29
click at [399, 563] on div "12" at bounding box center [391, 548] width 29 height 29
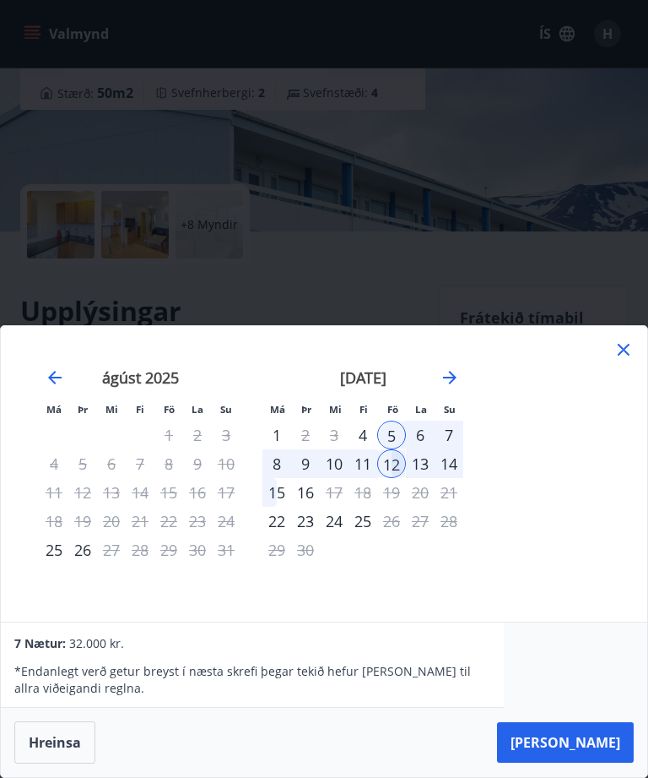
click at [598, 762] on button "[PERSON_NAME]" at bounding box center [565, 742] width 137 height 41
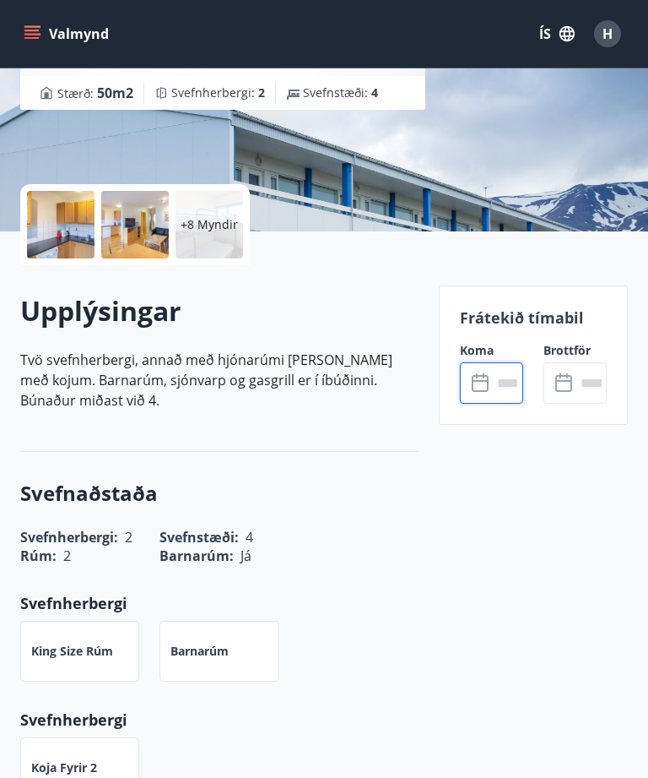
type input "******"
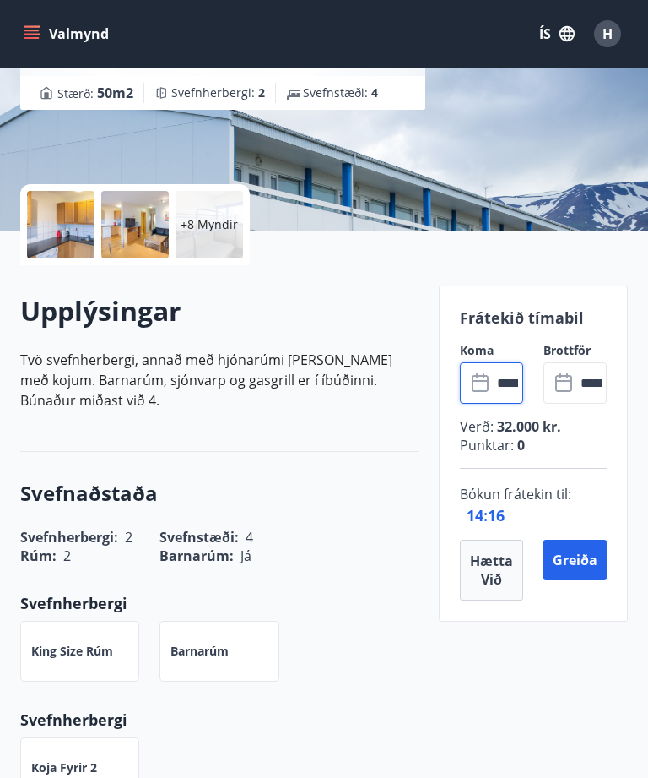
click at [577, 557] on button "Greiða" at bounding box center [575, 560] width 63 height 41
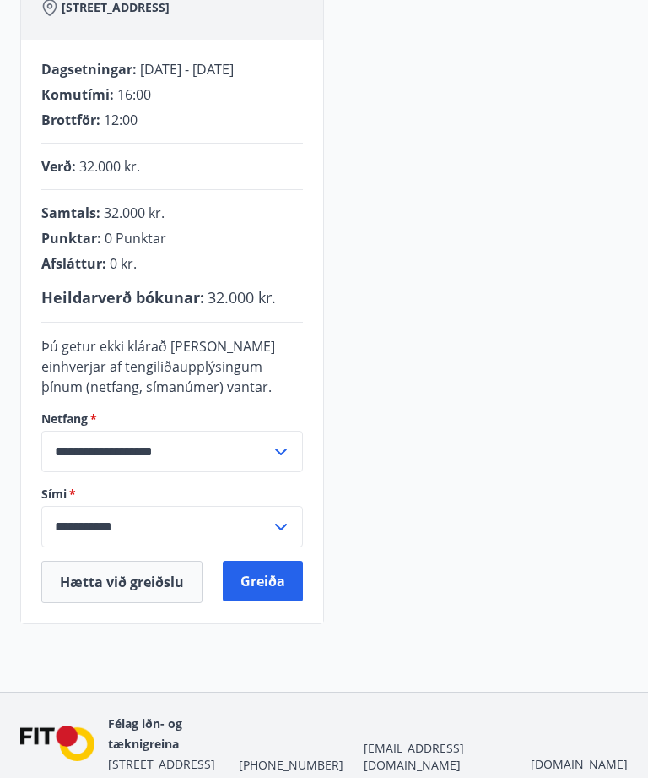
scroll to position [285, 0]
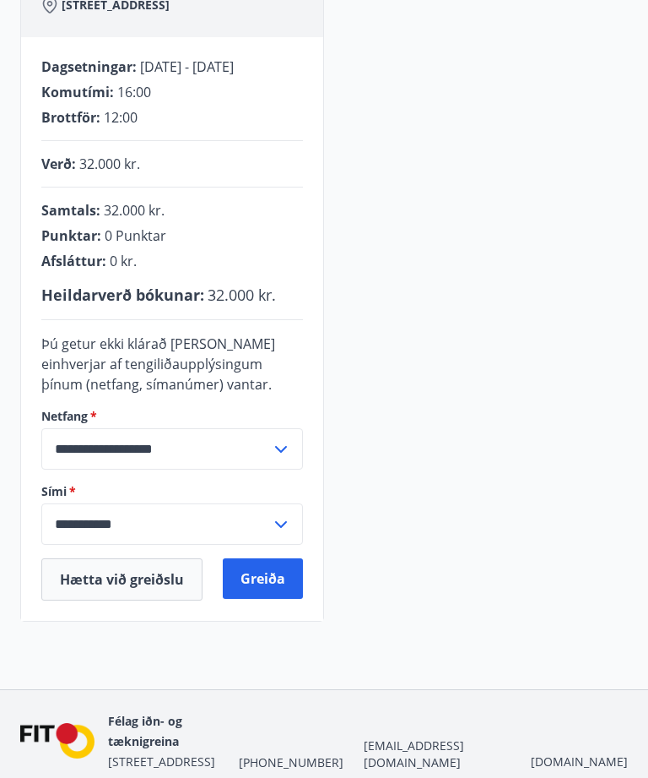
click at [267, 581] on button "Greiða" at bounding box center [263, 578] width 80 height 41
